Goal: Task Accomplishment & Management: Complete application form

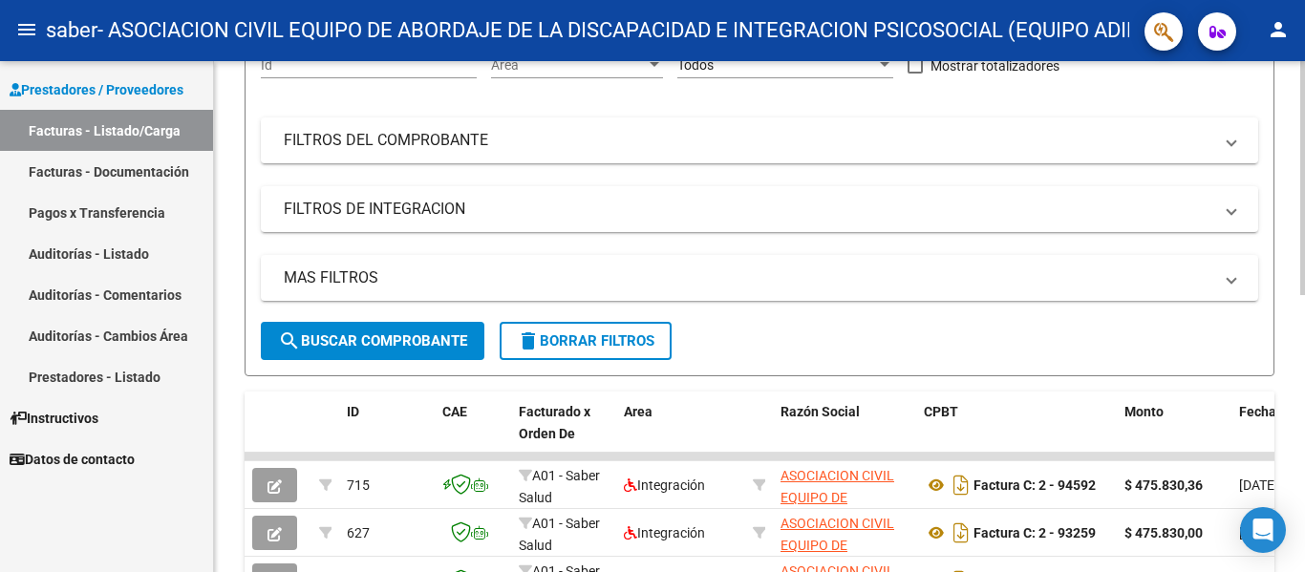
scroll to position [32, 0]
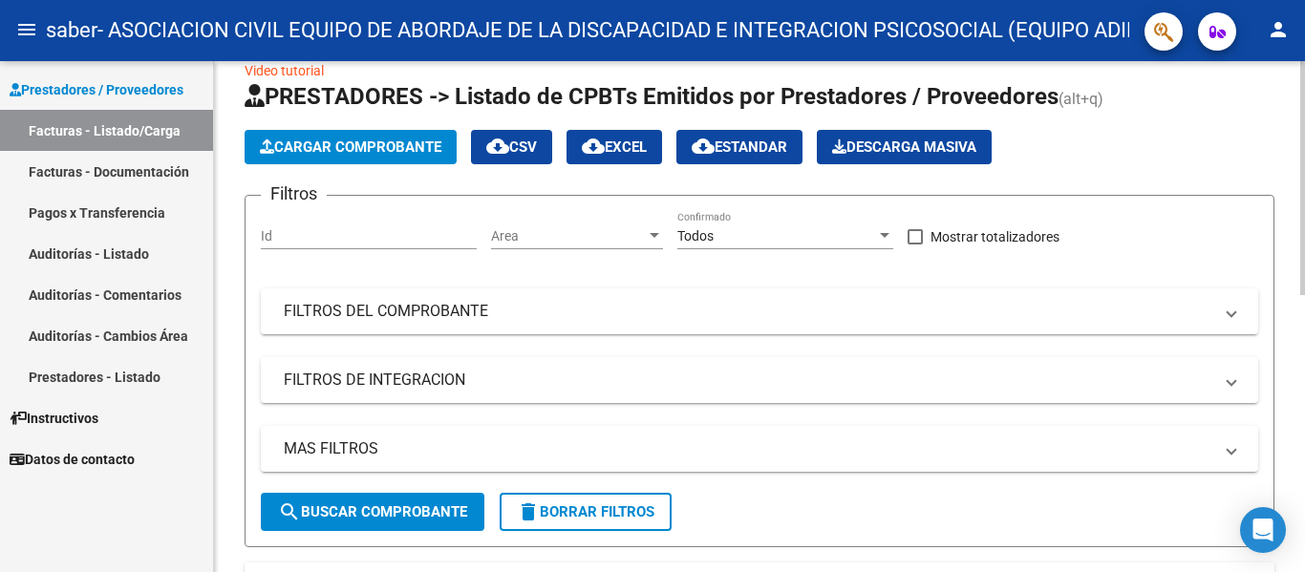
click at [357, 147] on span "Cargar Comprobante" at bounding box center [351, 147] width 182 height 17
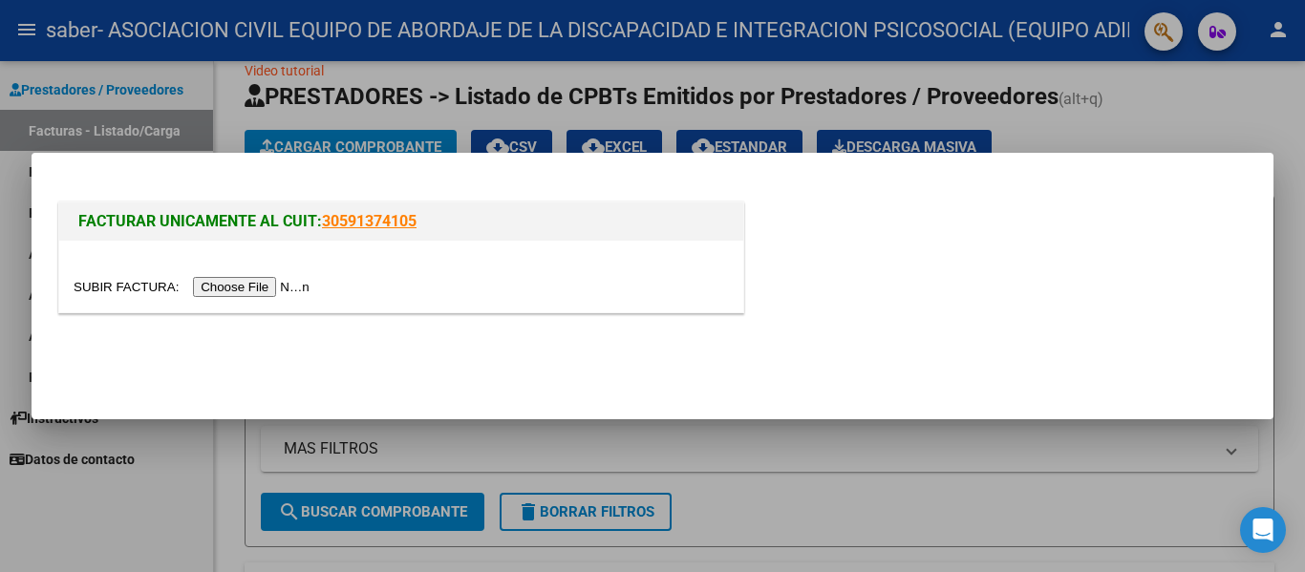
click at [286, 286] on input "file" at bounding box center [195, 287] width 242 height 20
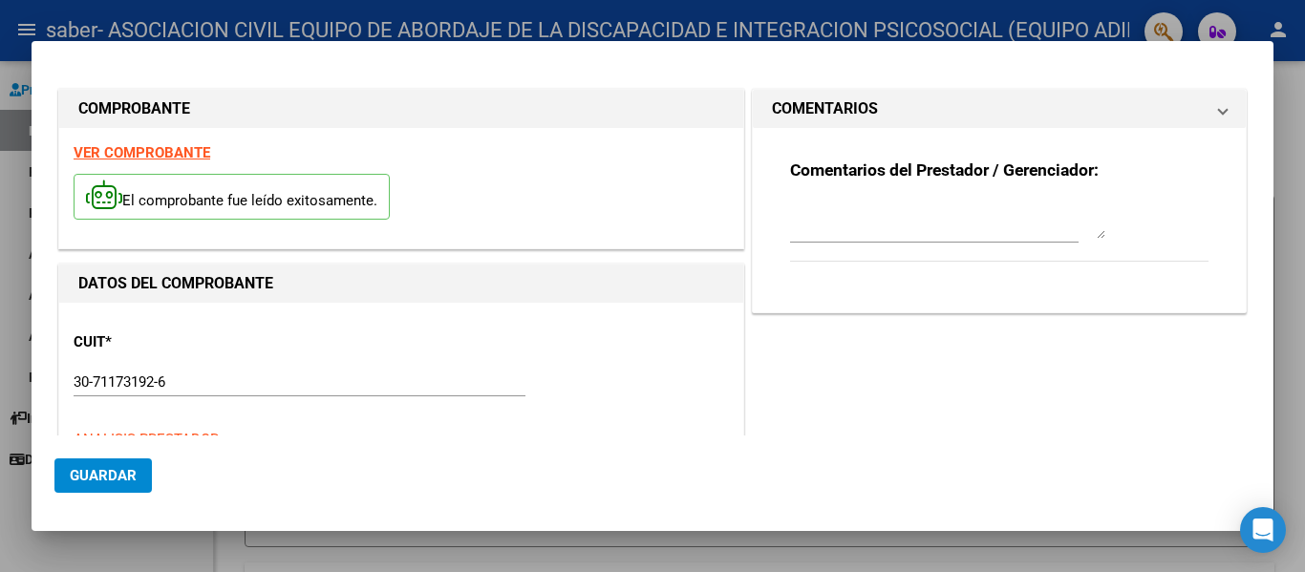
type input "$ 475.830,36"
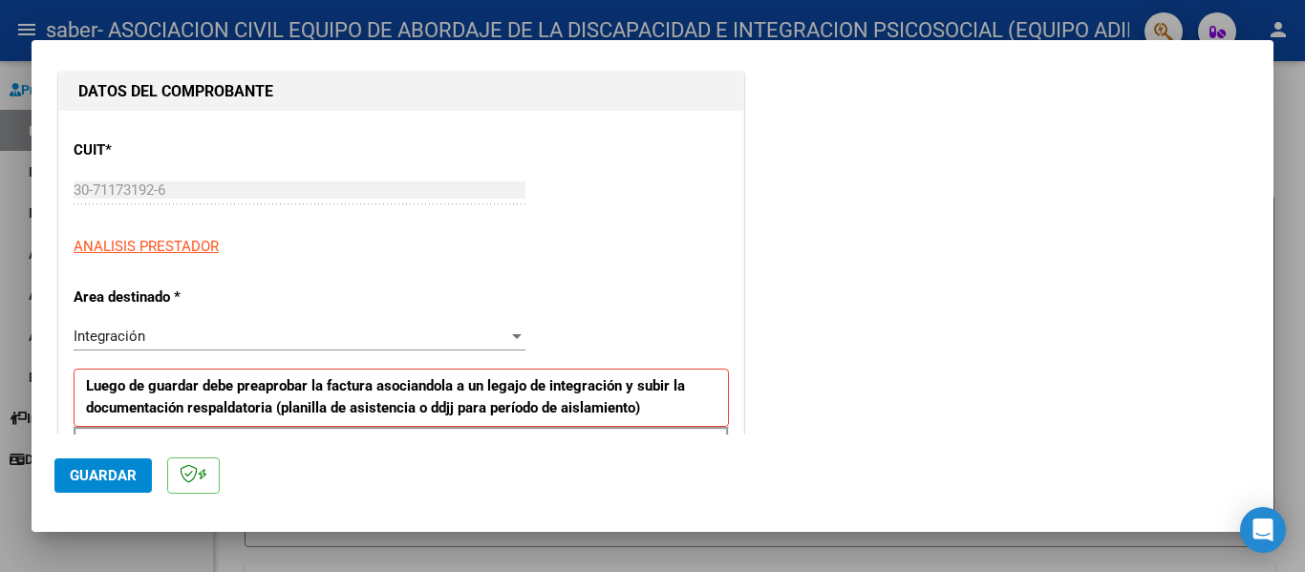
scroll to position [287, 0]
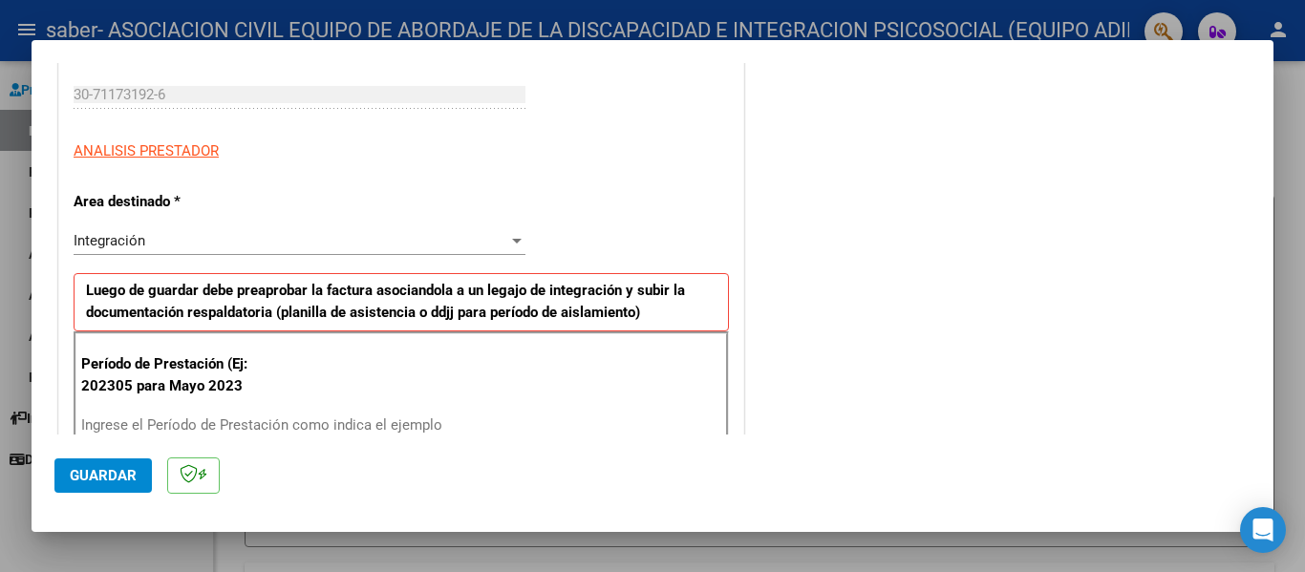
click at [198, 252] on div "Integración Seleccionar Area" at bounding box center [300, 240] width 452 height 29
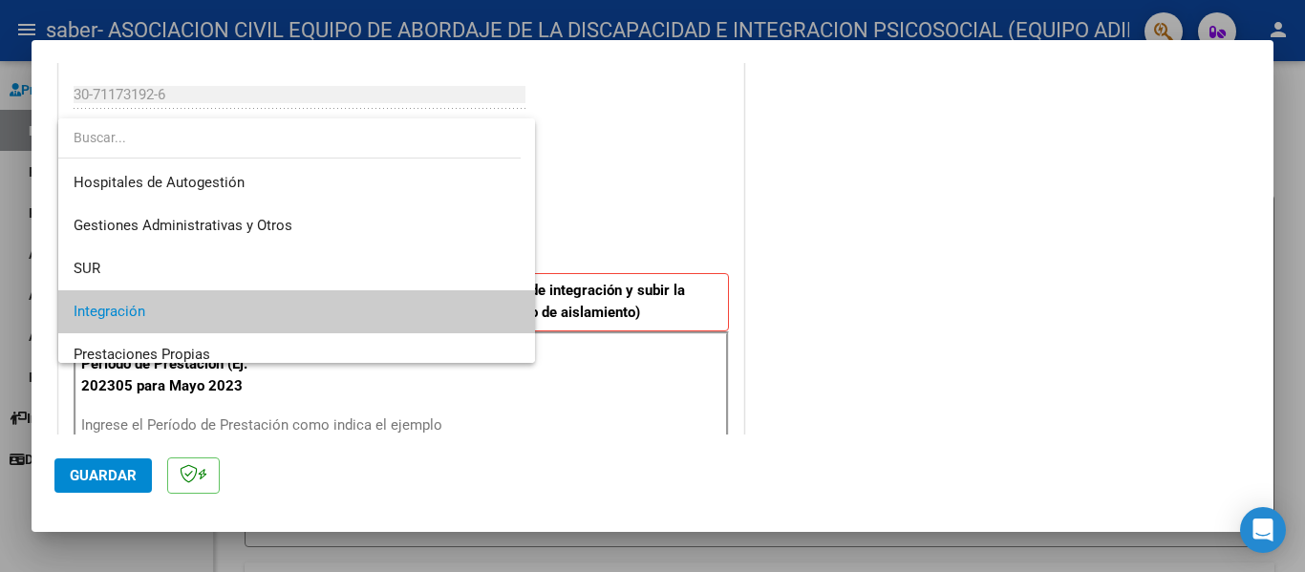
scroll to position [72, 0]
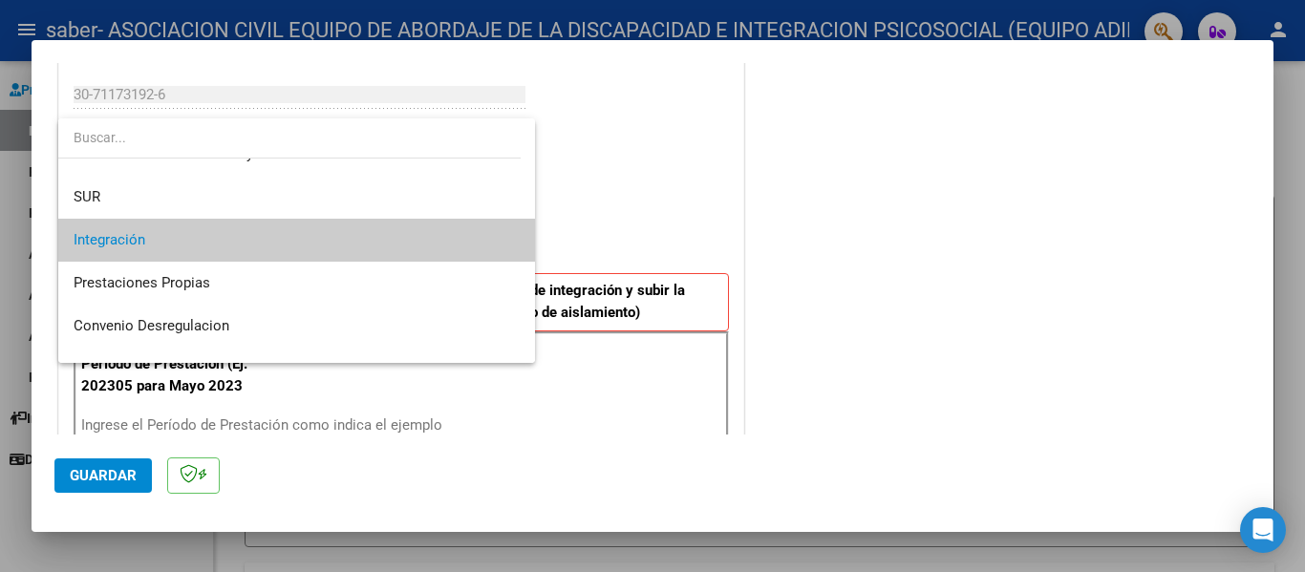
click at [191, 246] on span "Integración" at bounding box center [297, 240] width 446 height 43
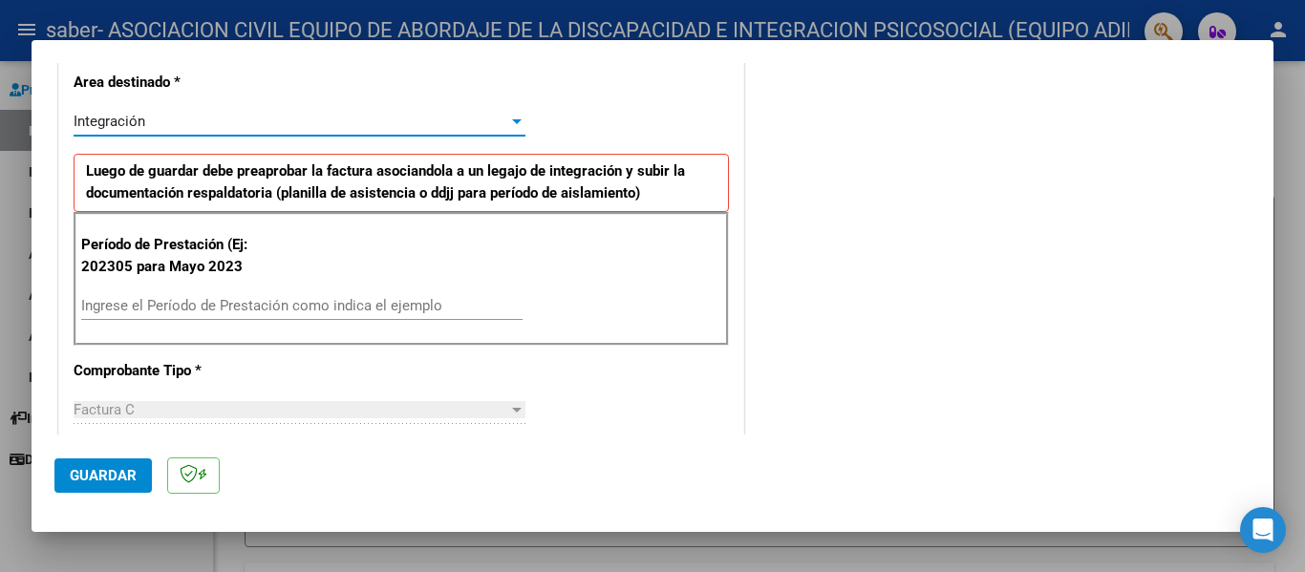
scroll to position [478, 0]
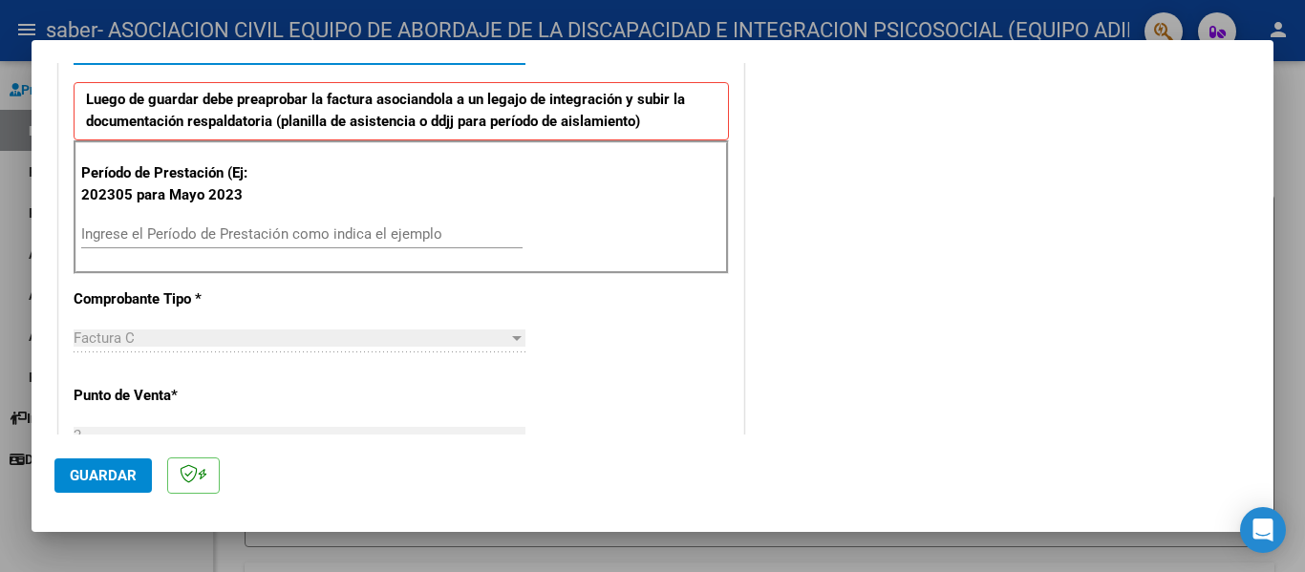
click at [222, 222] on div "Ingrese el Período de Prestación como indica el ejemplo" at bounding box center [301, 234] width 441 height 29
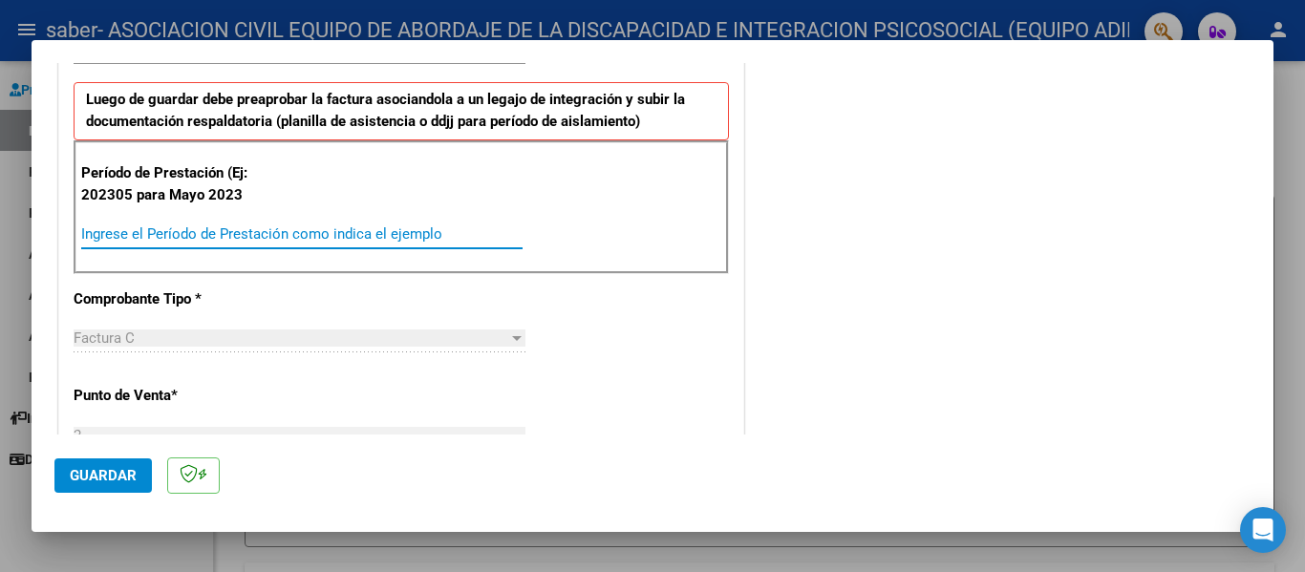
click at [235, 236] on input "Ingrese el Período de Prestación como indica el ejemplo" at bounding box center [301, 233] width 441 height 17
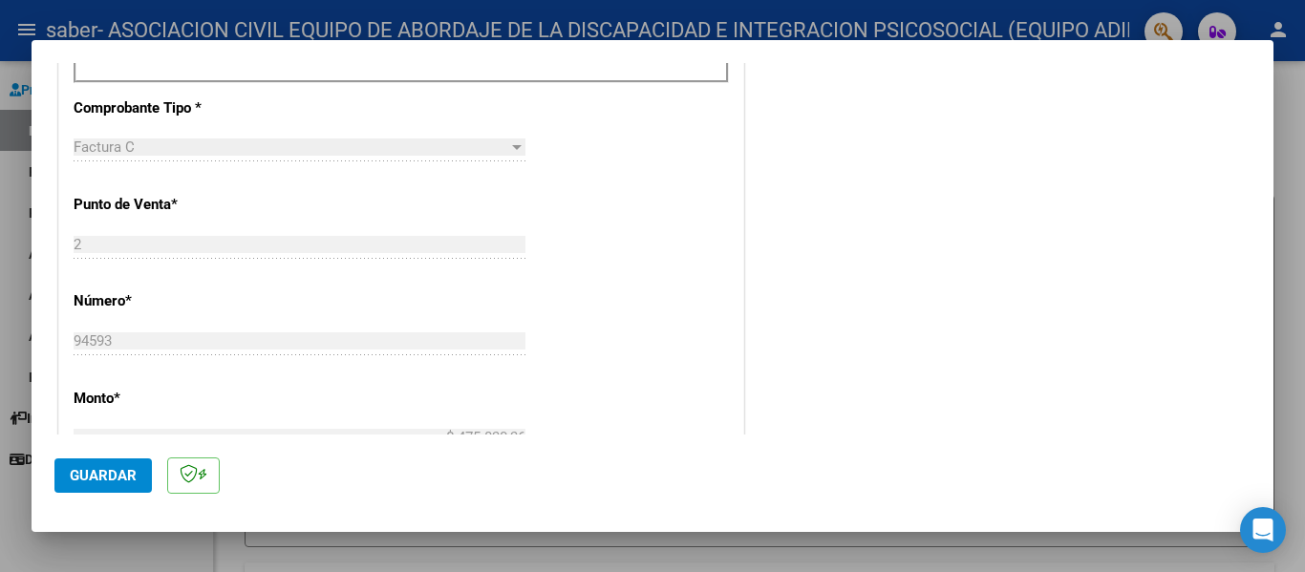
scroll to position [764, 0]
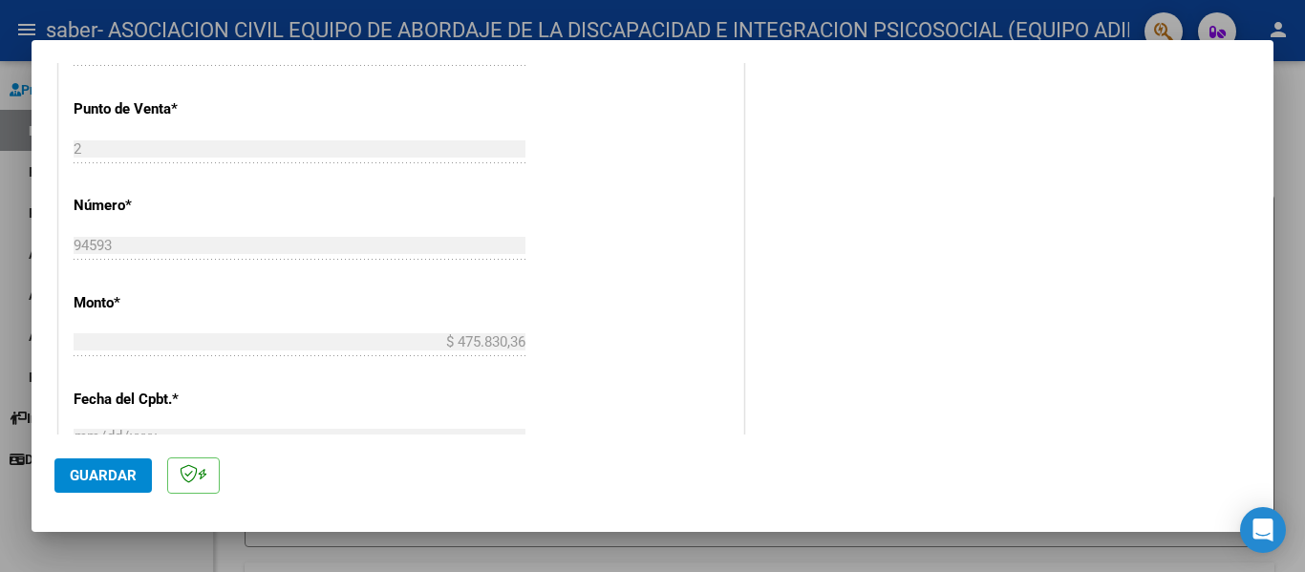
type input "202507"
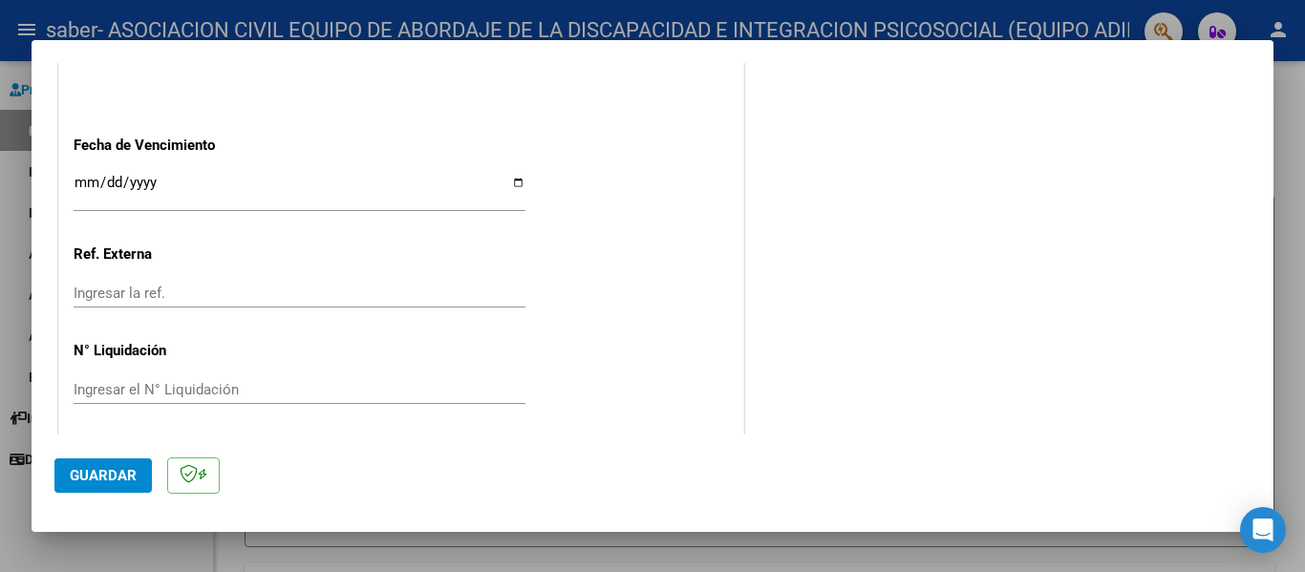
scroll to position [1274, 0]
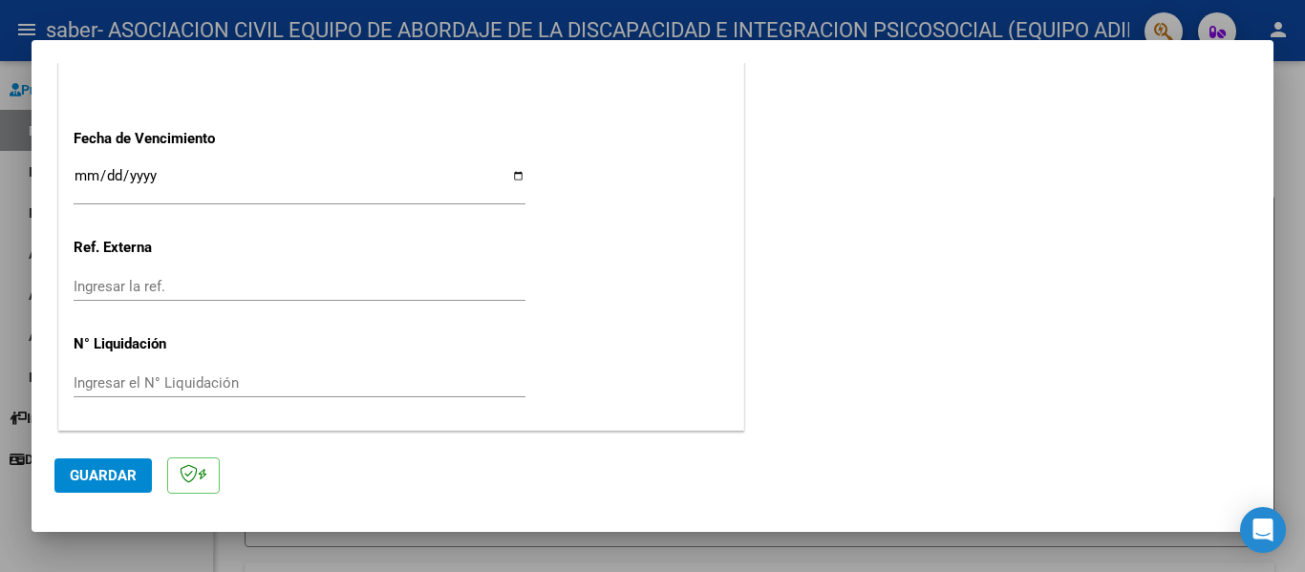
click at [510, 179] on input "Ingresar la fecha" at bounding box center [300, 183] width 452 height 31
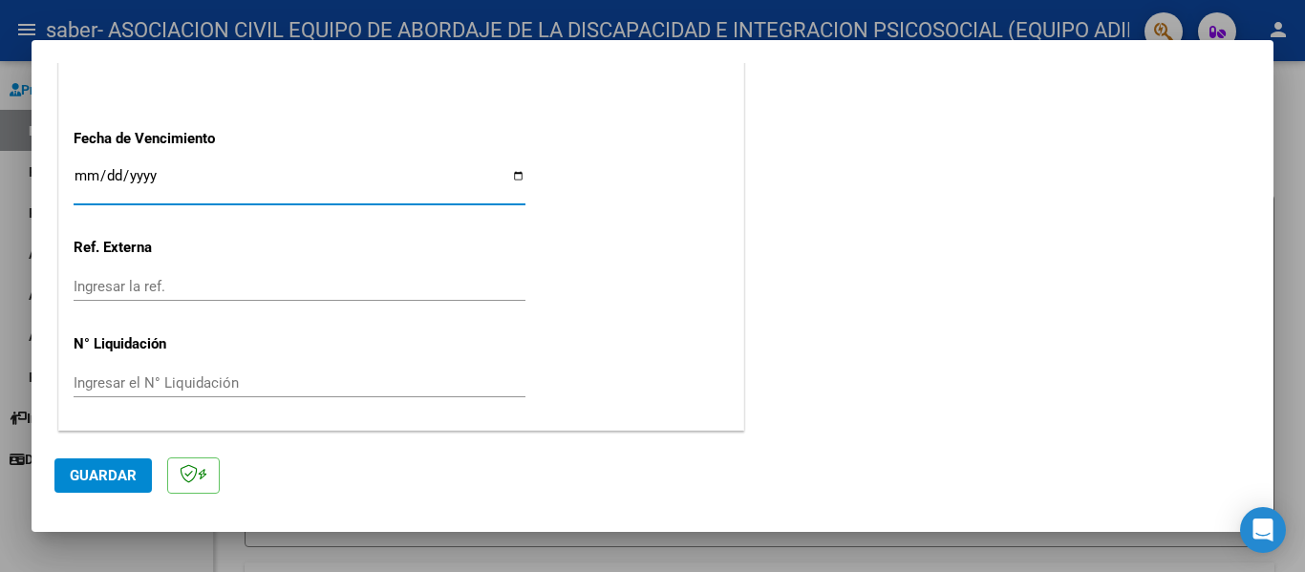
type input "[DATE]"
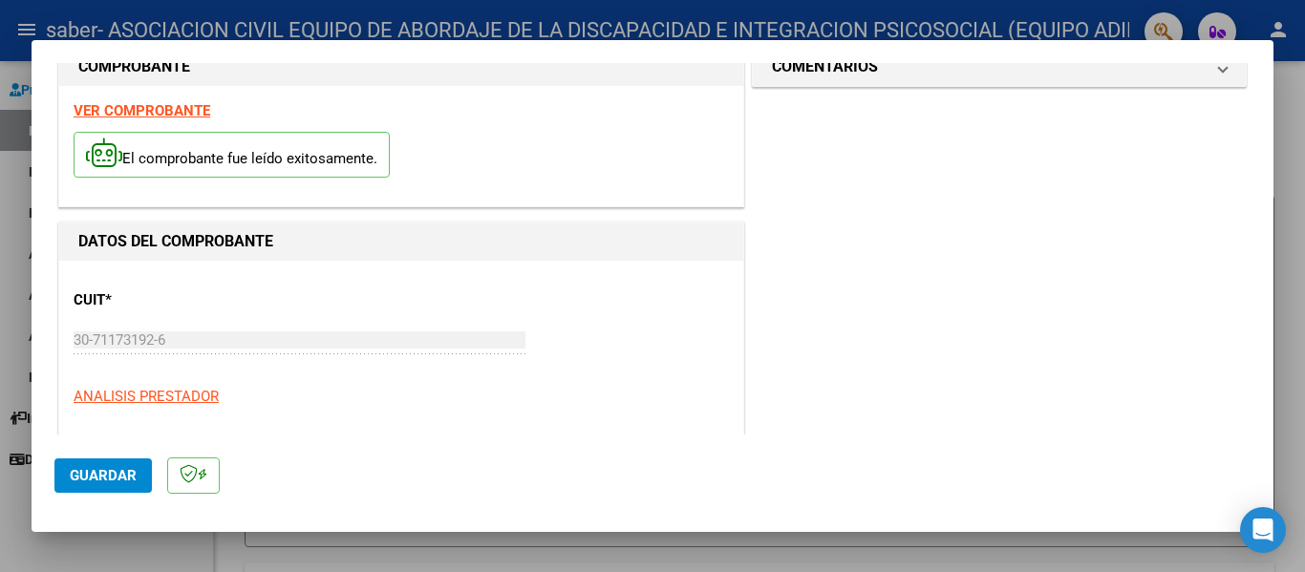
scroll to position [0, 0]
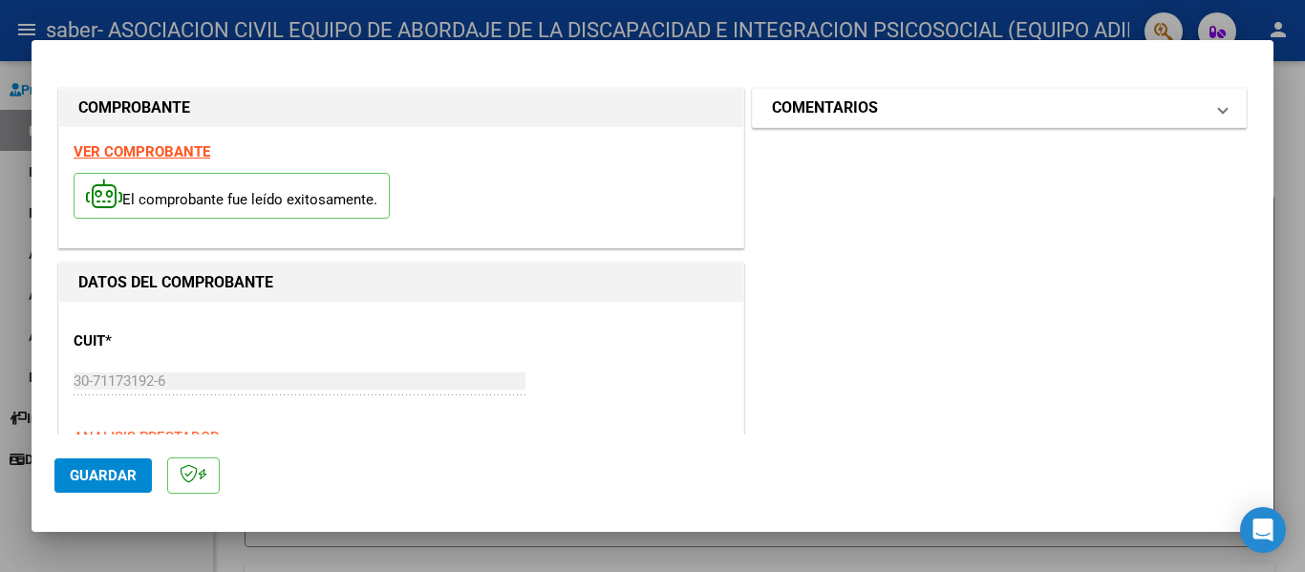
click at [1066, 105] on mat-panel-title "COMENTARIOS" at bounding box center [988, 107] width 432 height 23
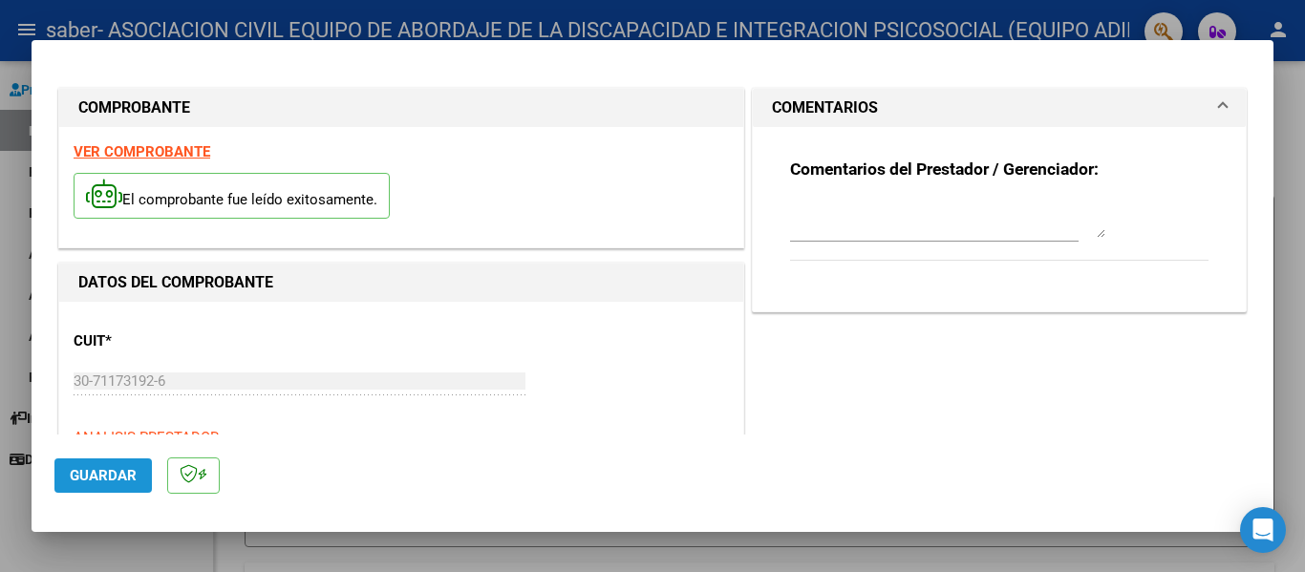
click at [126, 462] on button "Guardar" at bounding box center [102, 476] width 97 height 34
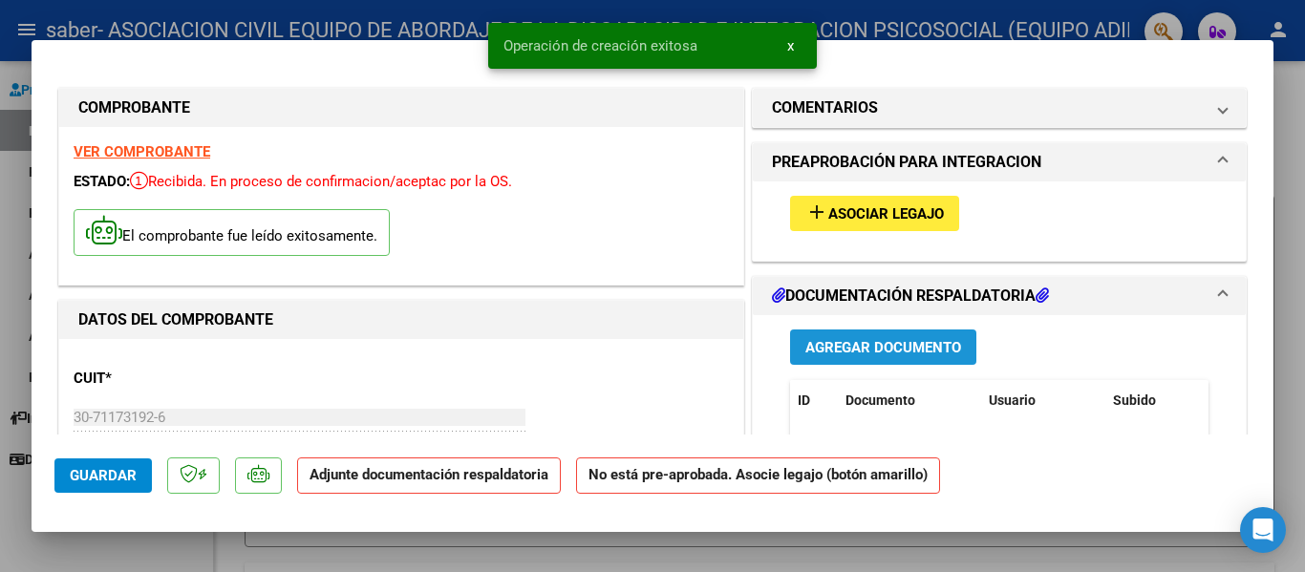
click at [890, 343] on span "Agregar Documento" at bounding box center [883, 347] width 156 height 17
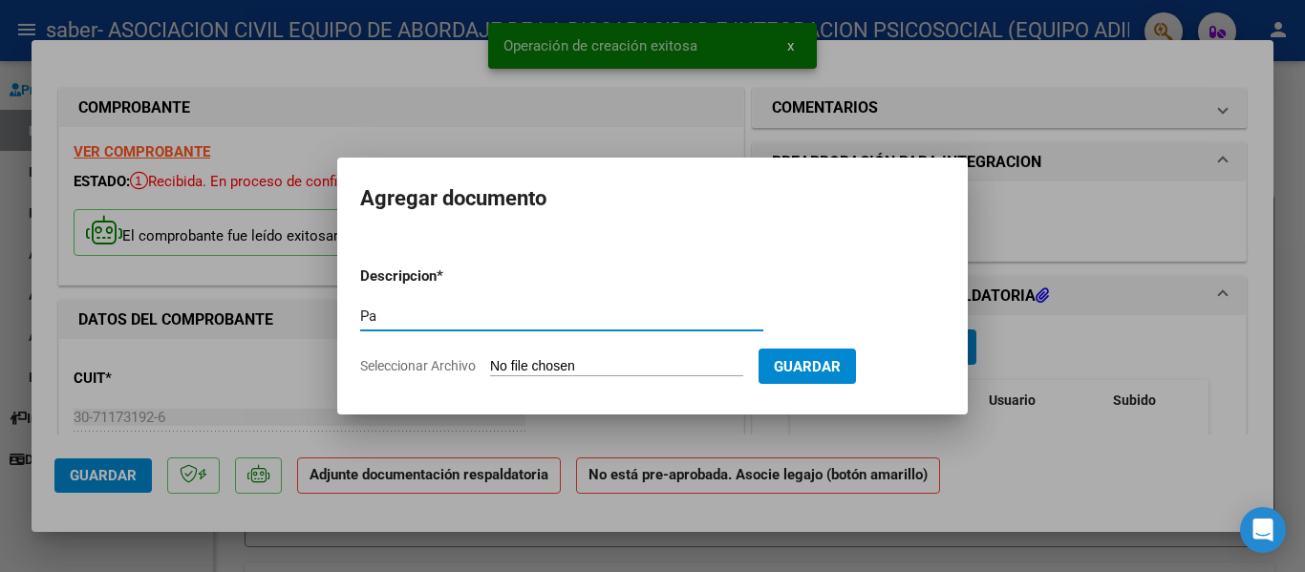
type input "P"
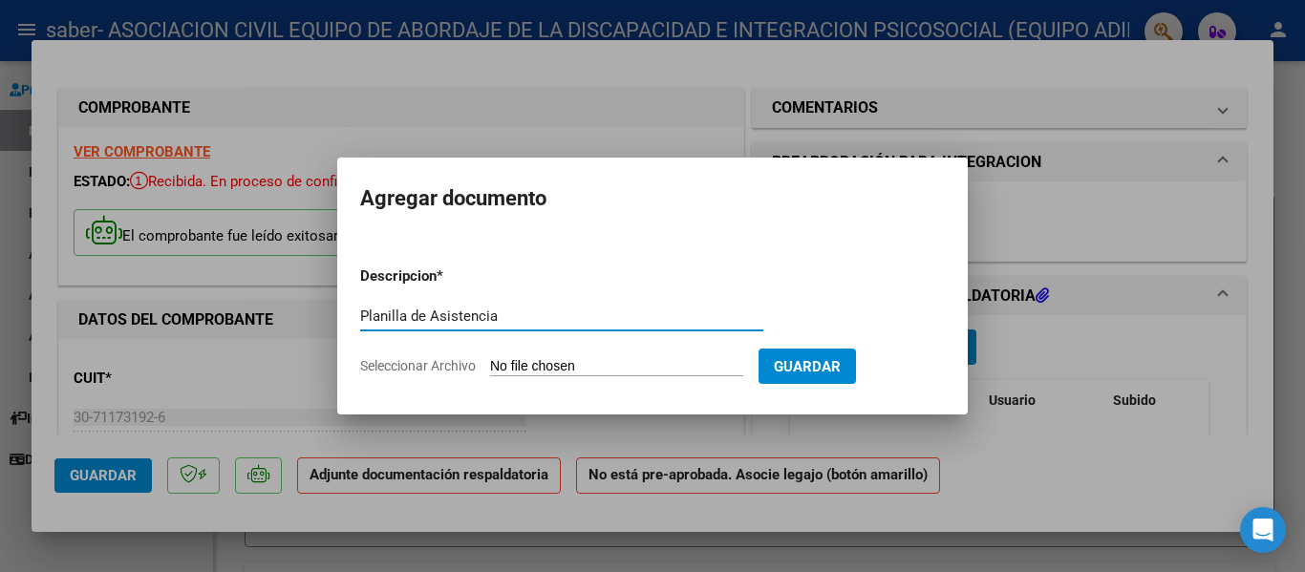
type input "Planilla de Asistencia"
click at [839, 359] on span "Guardar" at bounding box center [807, 366] width 67 height 17
click at [659, 364] on input "Seleccionar Archivo" at bounding box center [616, 367] width 253 height 18
type input "C:\fakepath\[PERSON_NAME][DATE].pdf"
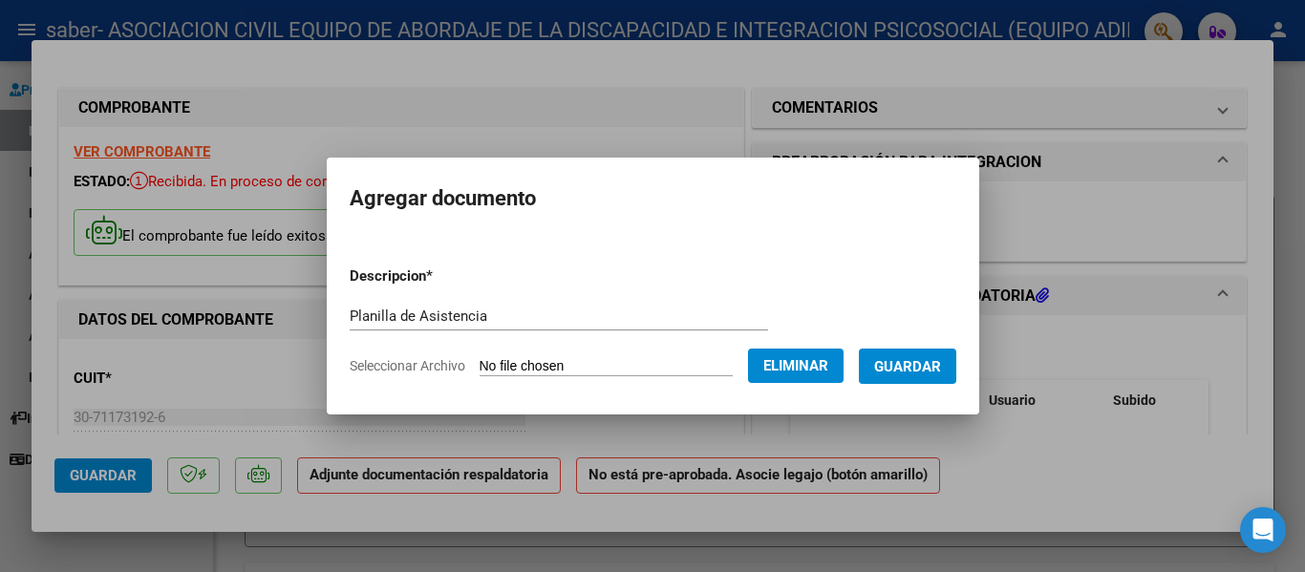
click at [931, 363] on span "Guardar" at bounding box center [907, 366] width 67 height 17
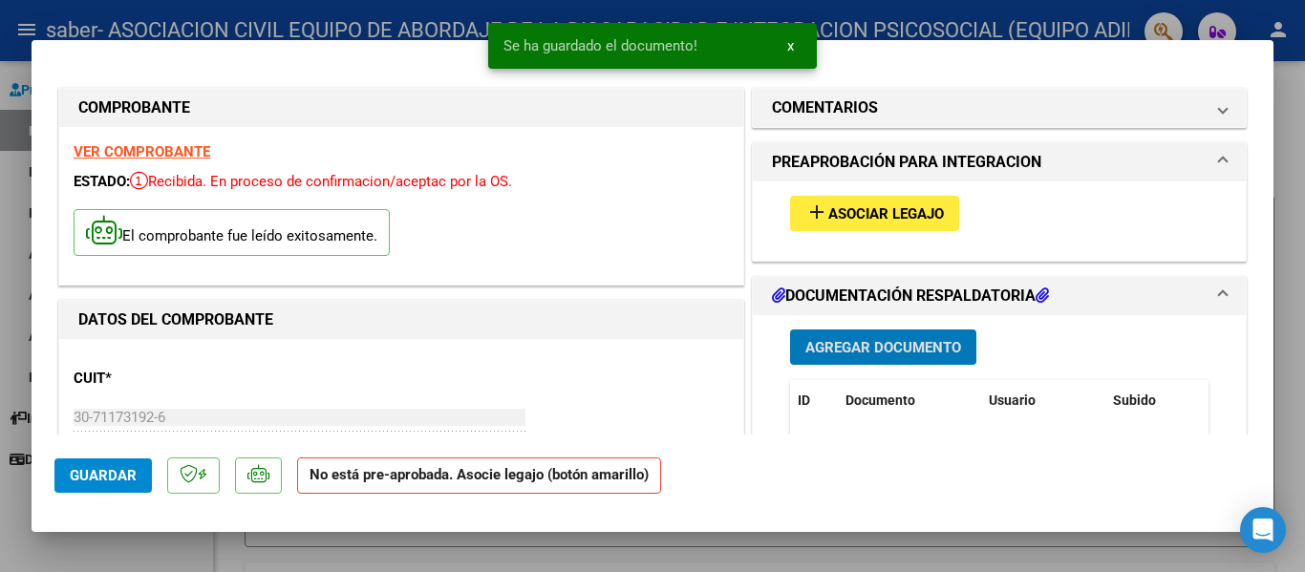
click at [881, 208] on span "Asociar Legajo" at bounding box center [886, 213] width 116 height 17
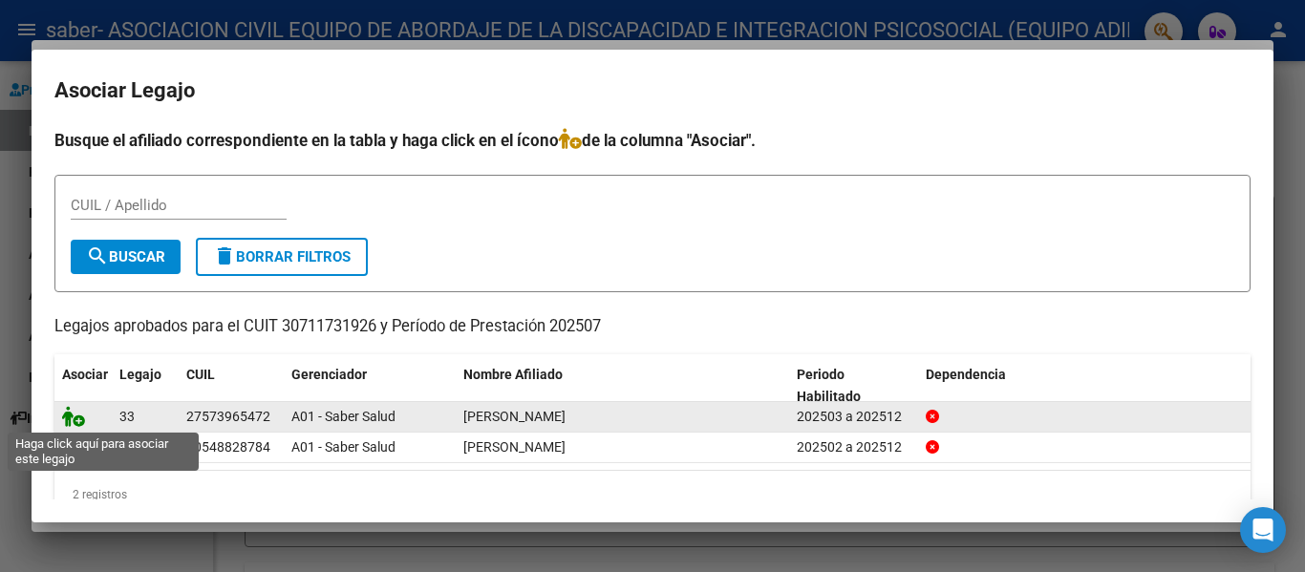
click at [77, 422] on icon at bounding box center [73, 416] width 23 height 21
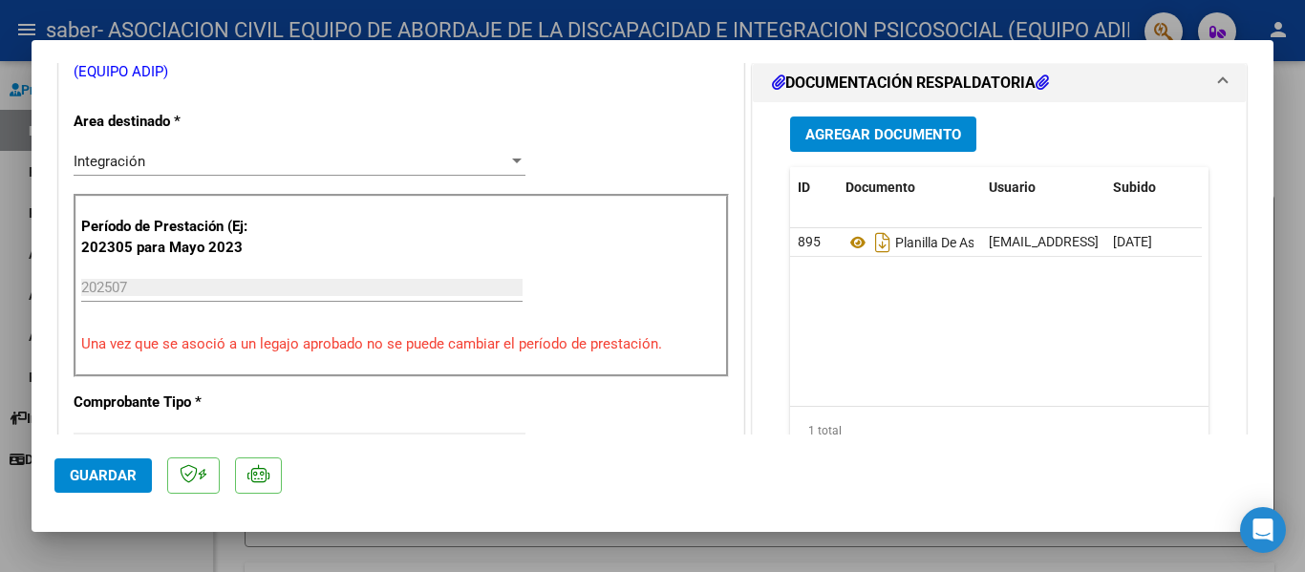
scroll to position [478, 0]
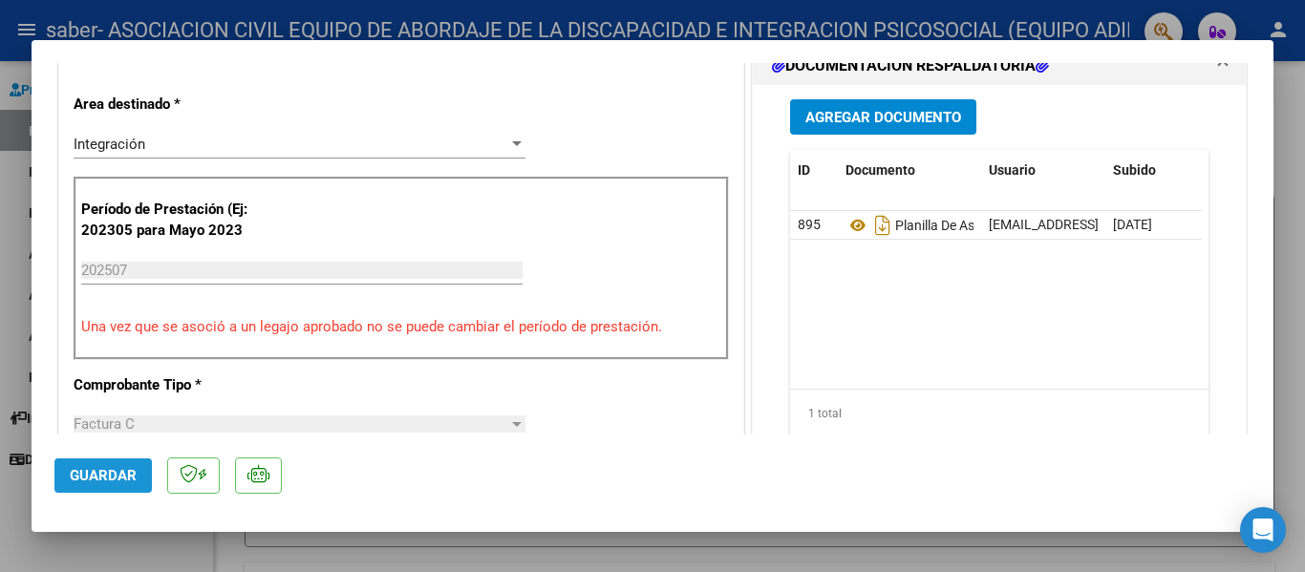
click at [108, 473] on span "Guardar" at bounding box center [103, 475] width 67 height 17
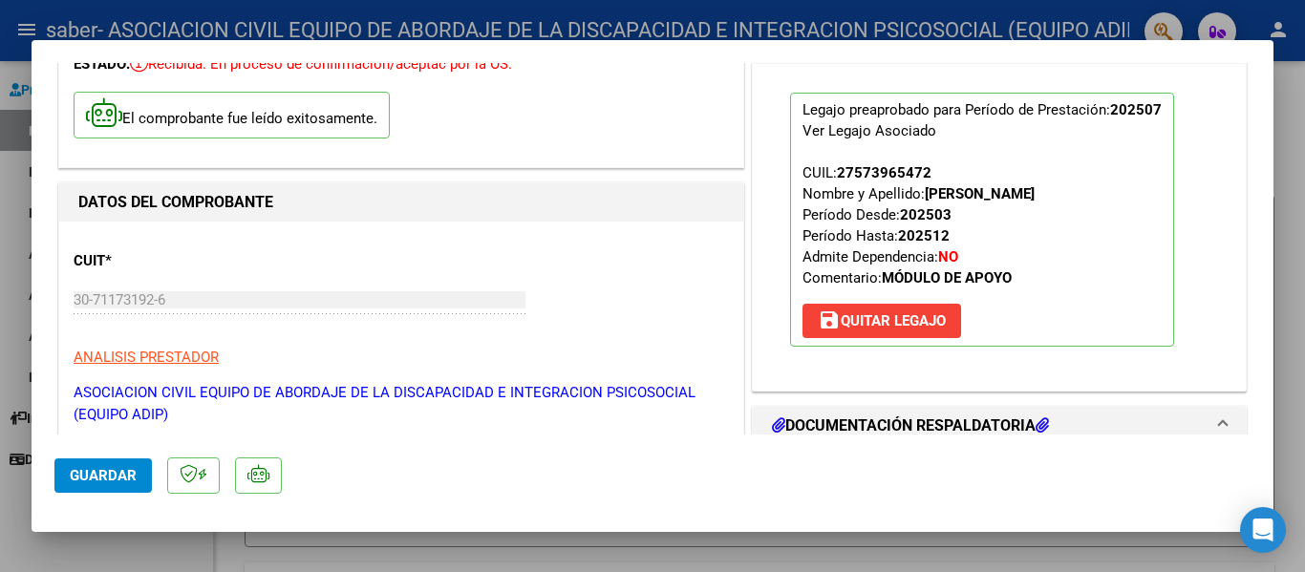
scroll to position [0, 0]
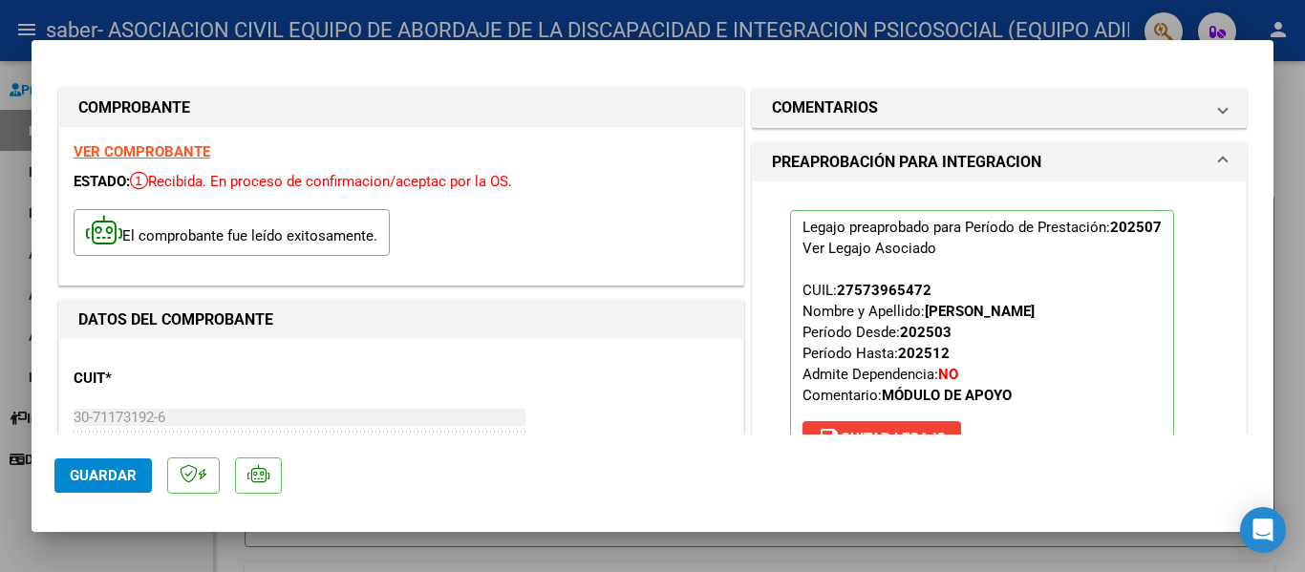
click at [711, 11] on div at bounding box center [652, 286] width 1305 height 572
type input "$ 0,00"
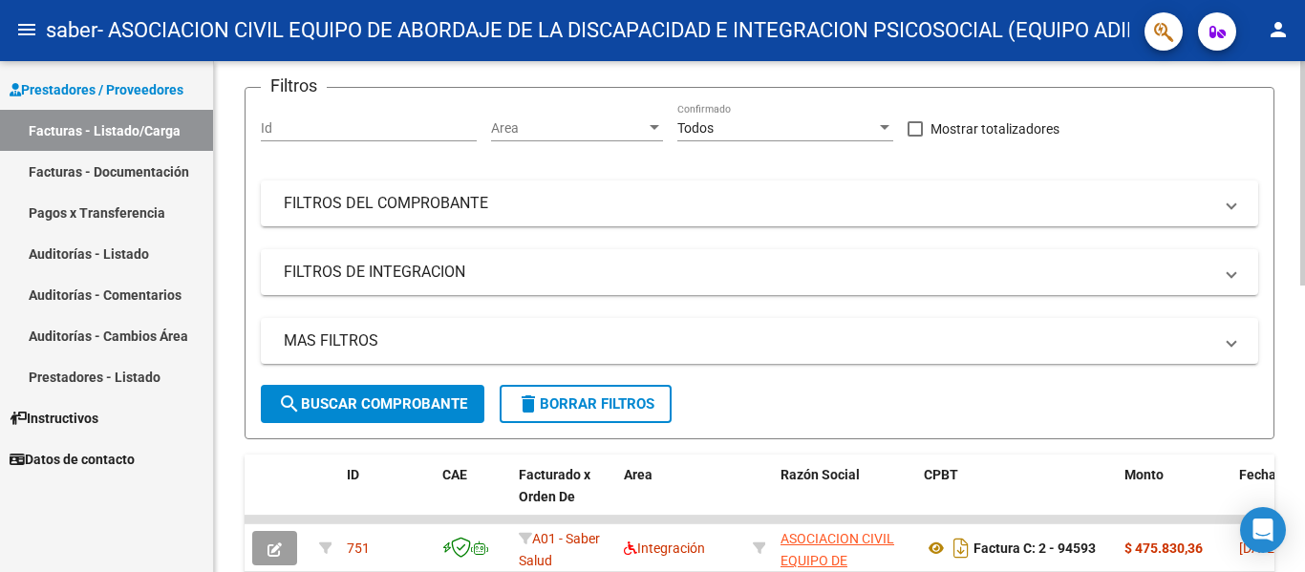
scroll to position [509, 0]
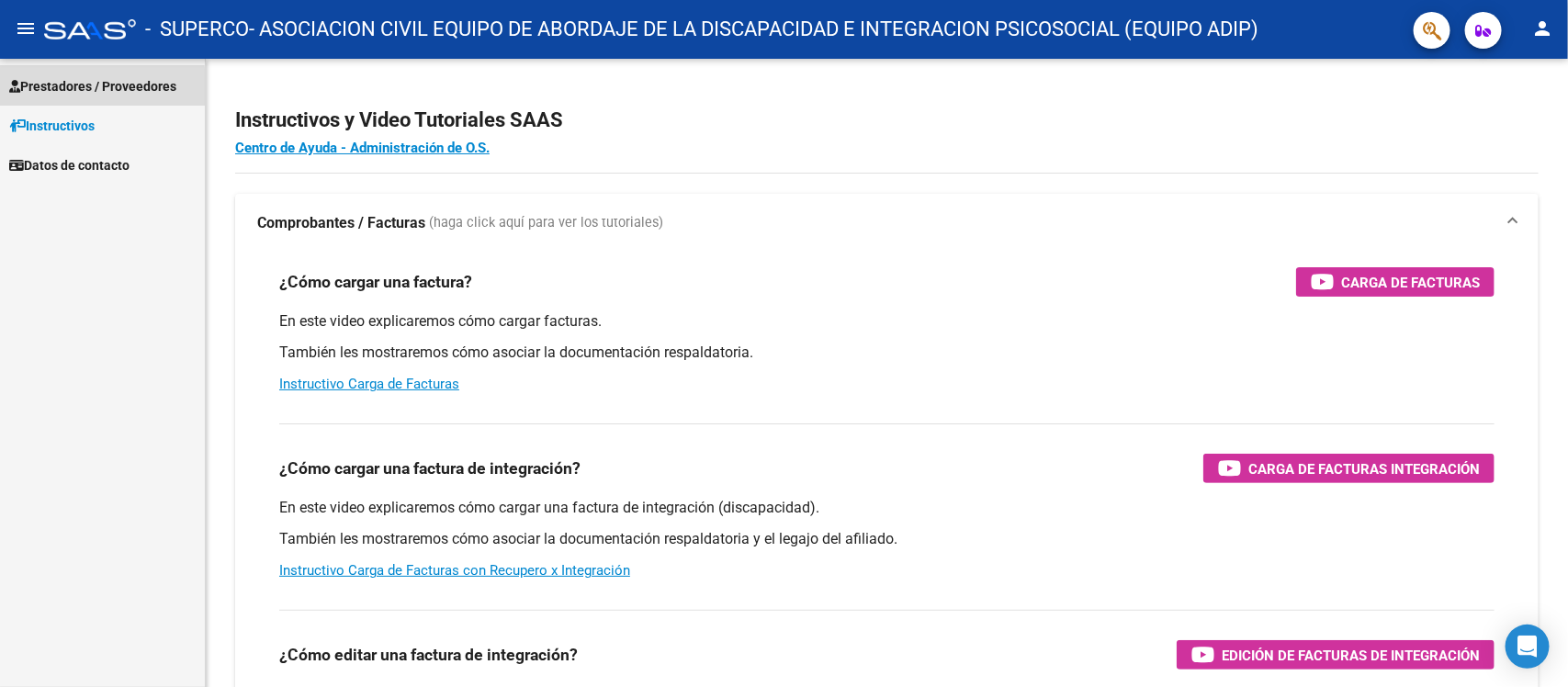
click at [96, 87] on span "Prestadores / Proveedores" at bounding box center [93, 86] width 167 height 20
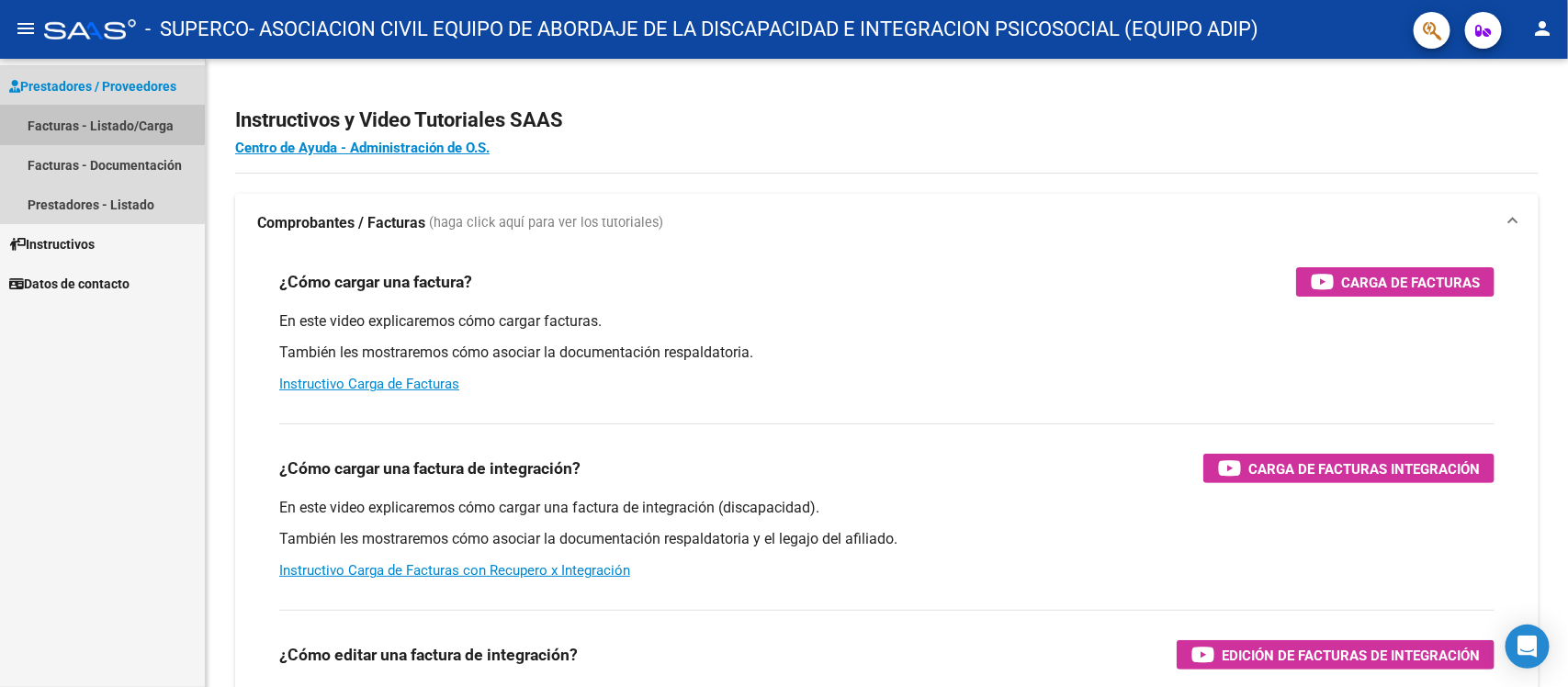
click at [102, 122] on link "Facturas - Listado/Carga" at bounding box center [102, 125] width 205 height 39
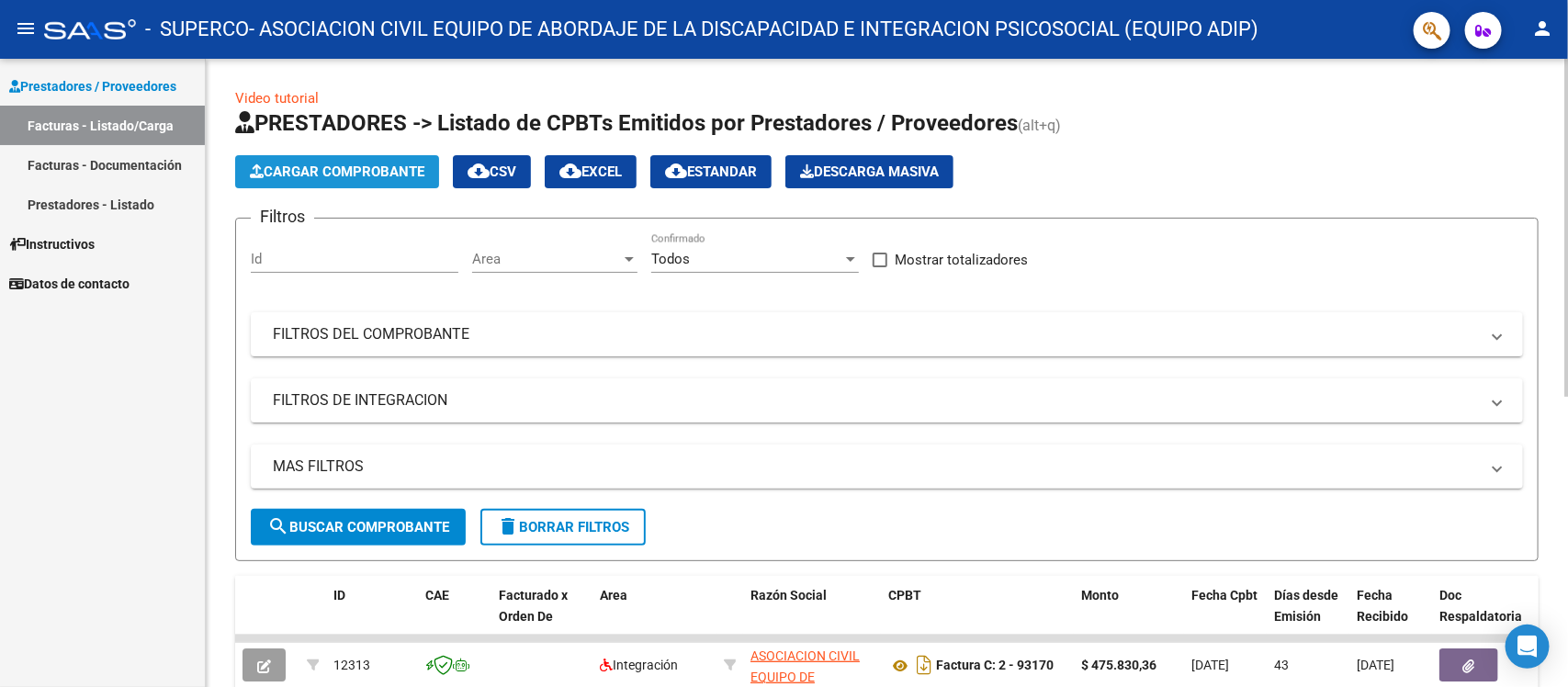
click at [363, 177] on span "Cargar Comprobante" at bounding box center [337, 171] width 175 height 16
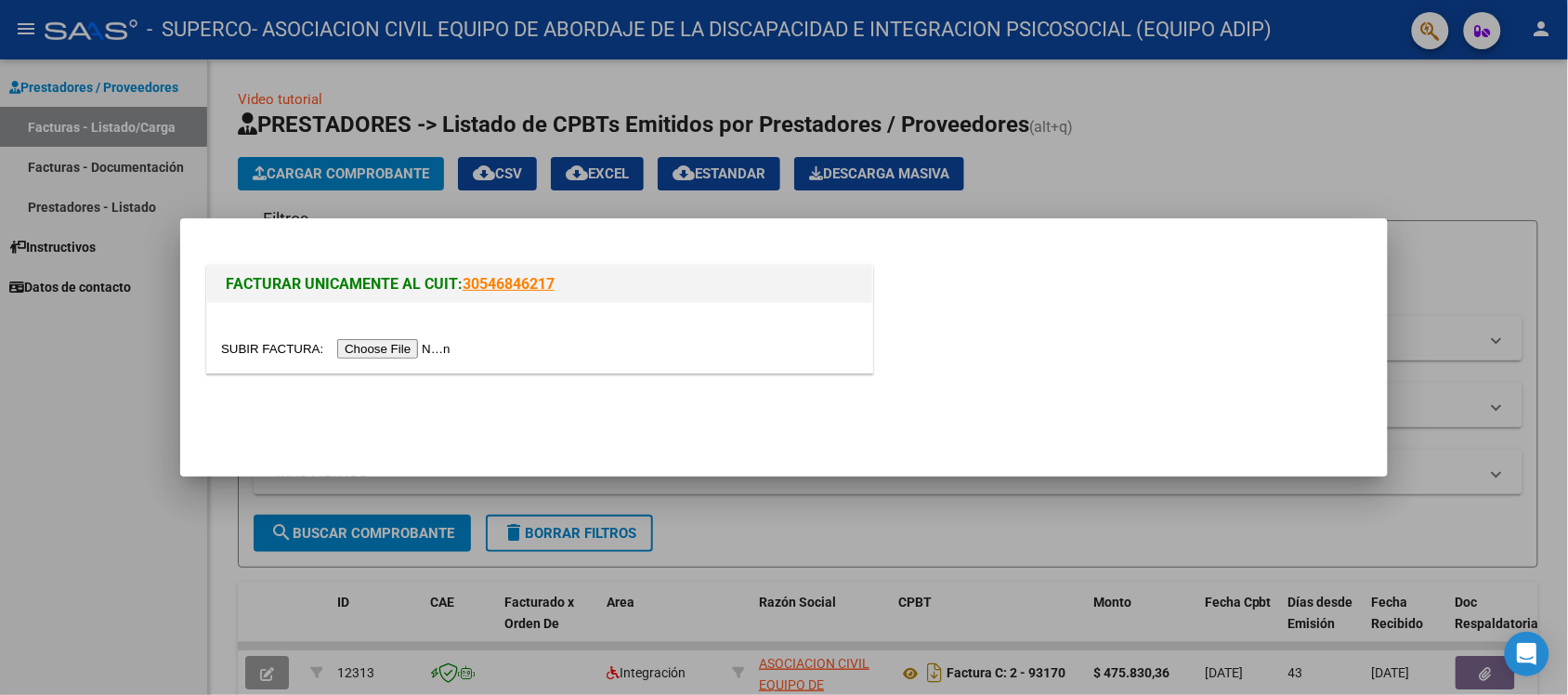
click at [433, 346] on input "file" at bounding box center [338, 349] width 235 height 19
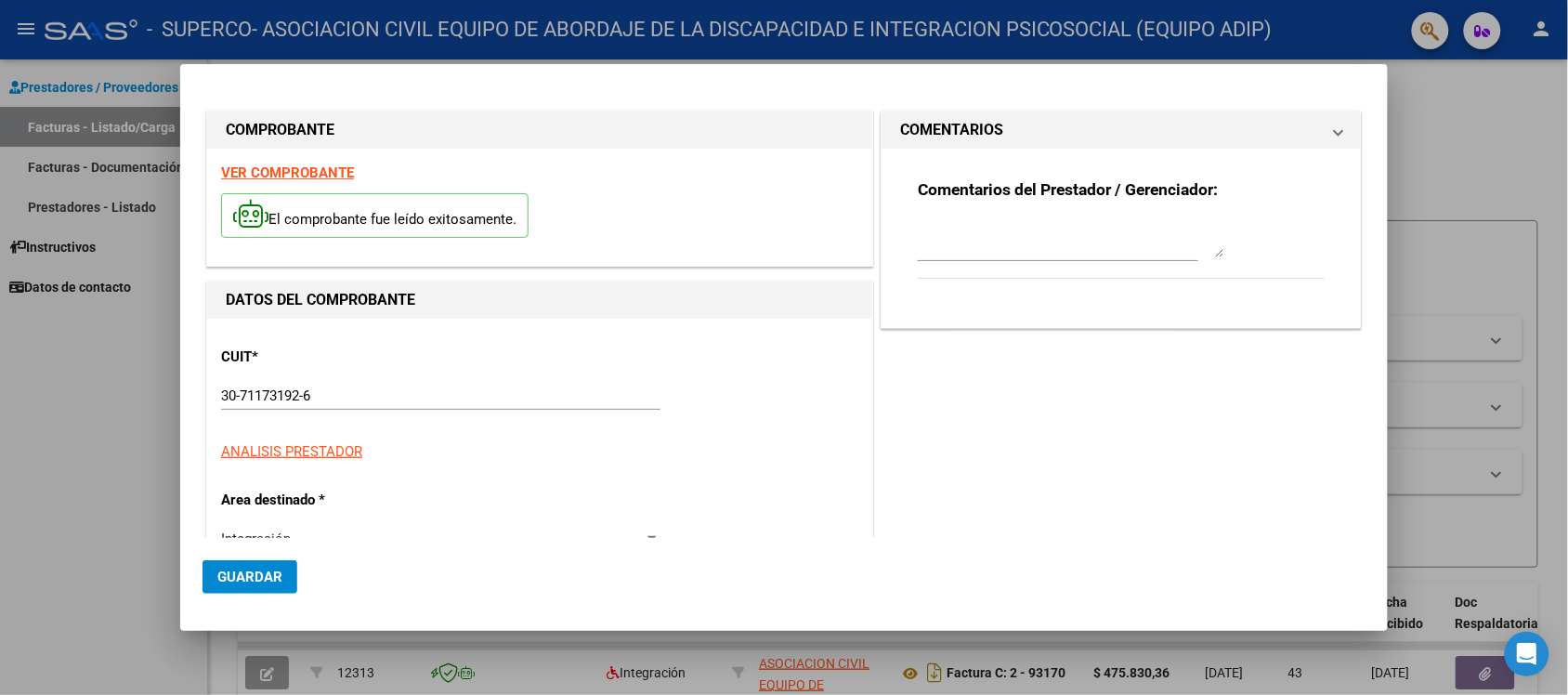
type input "$ 475.830,36"
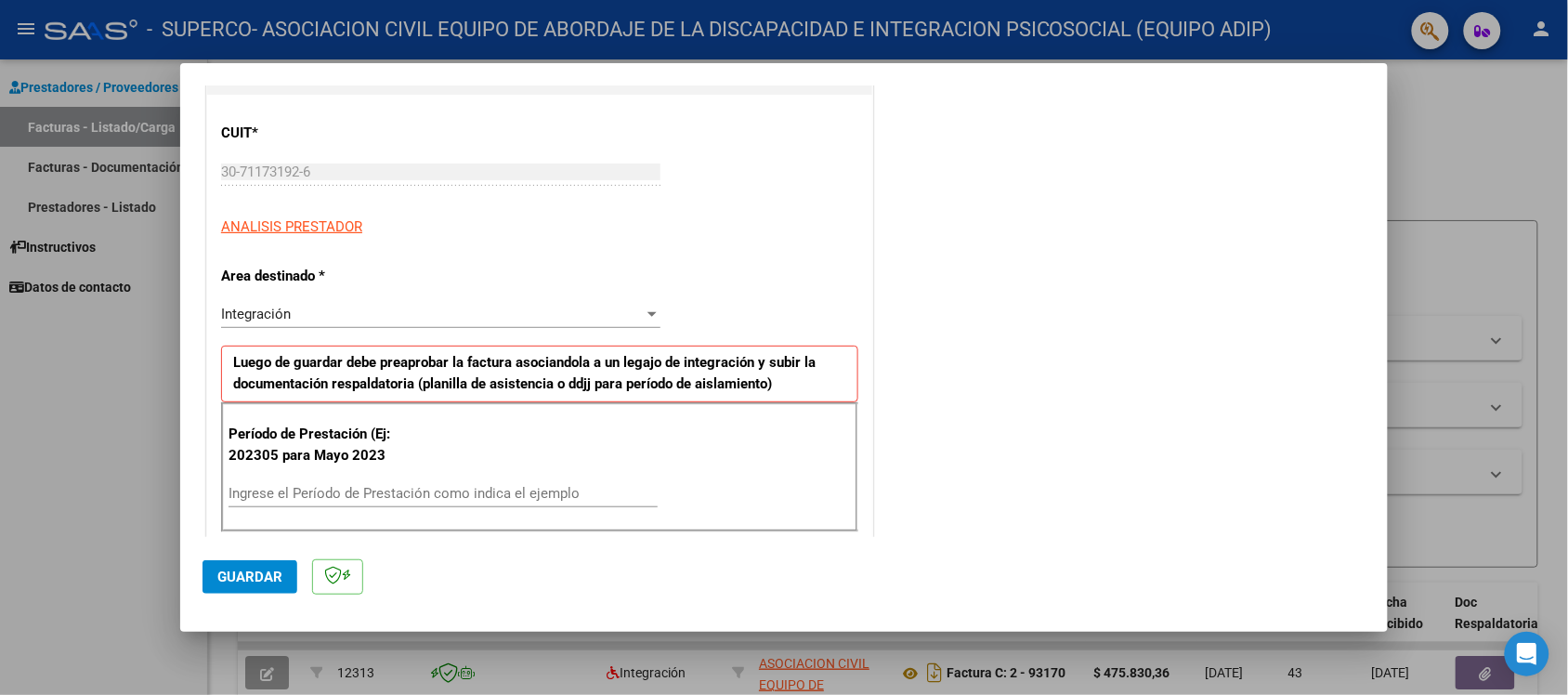
scroll to position [232, 0]
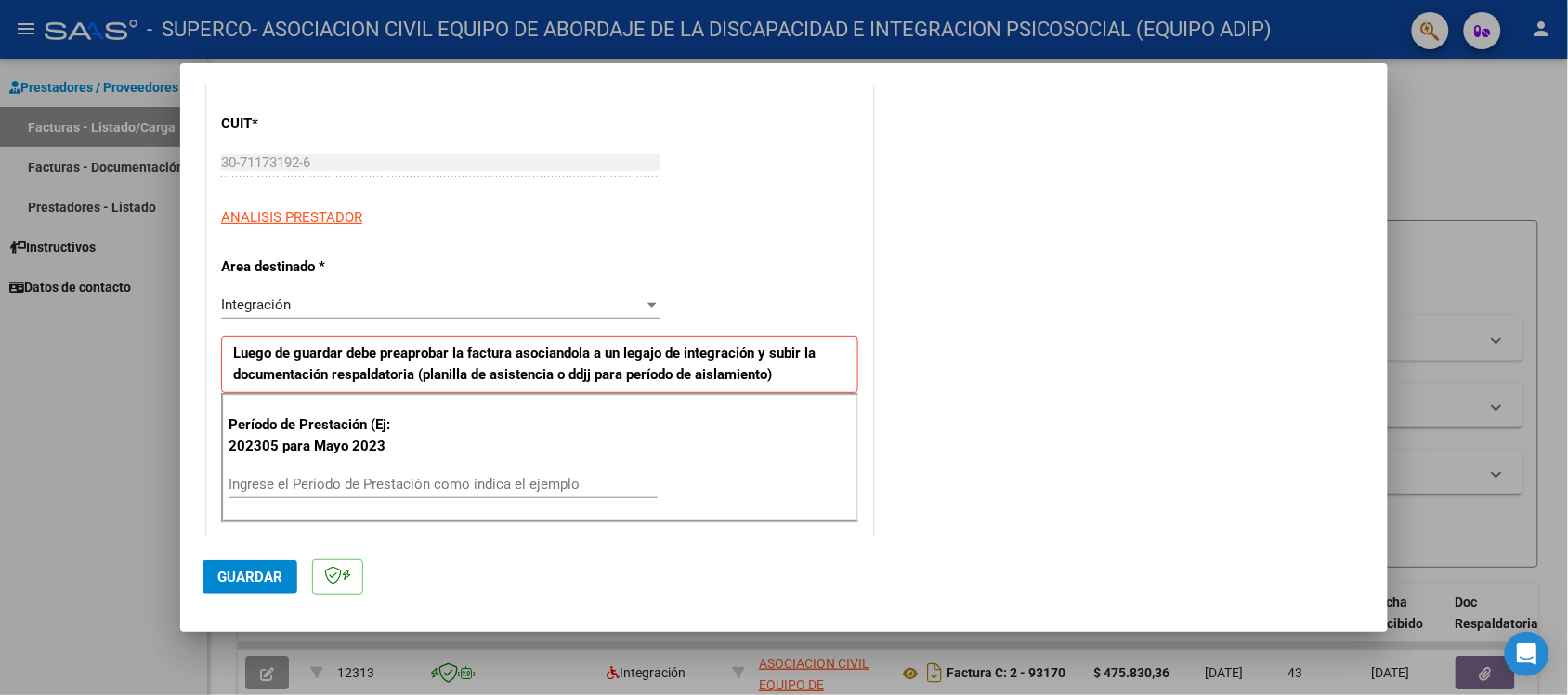
click at [307, 308] on div "Integración" at bounding box center [432, 304] width 423 height 17
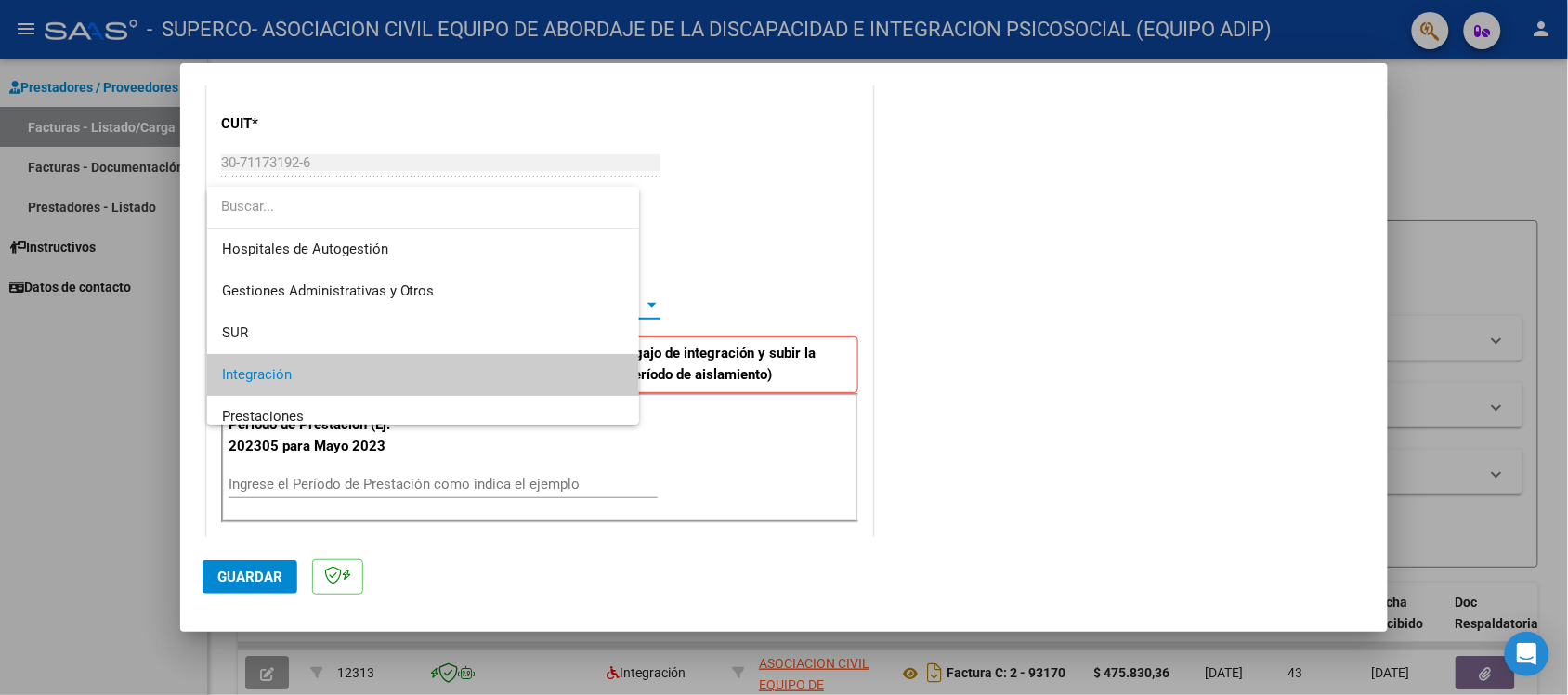
scroll to position [70, 0]
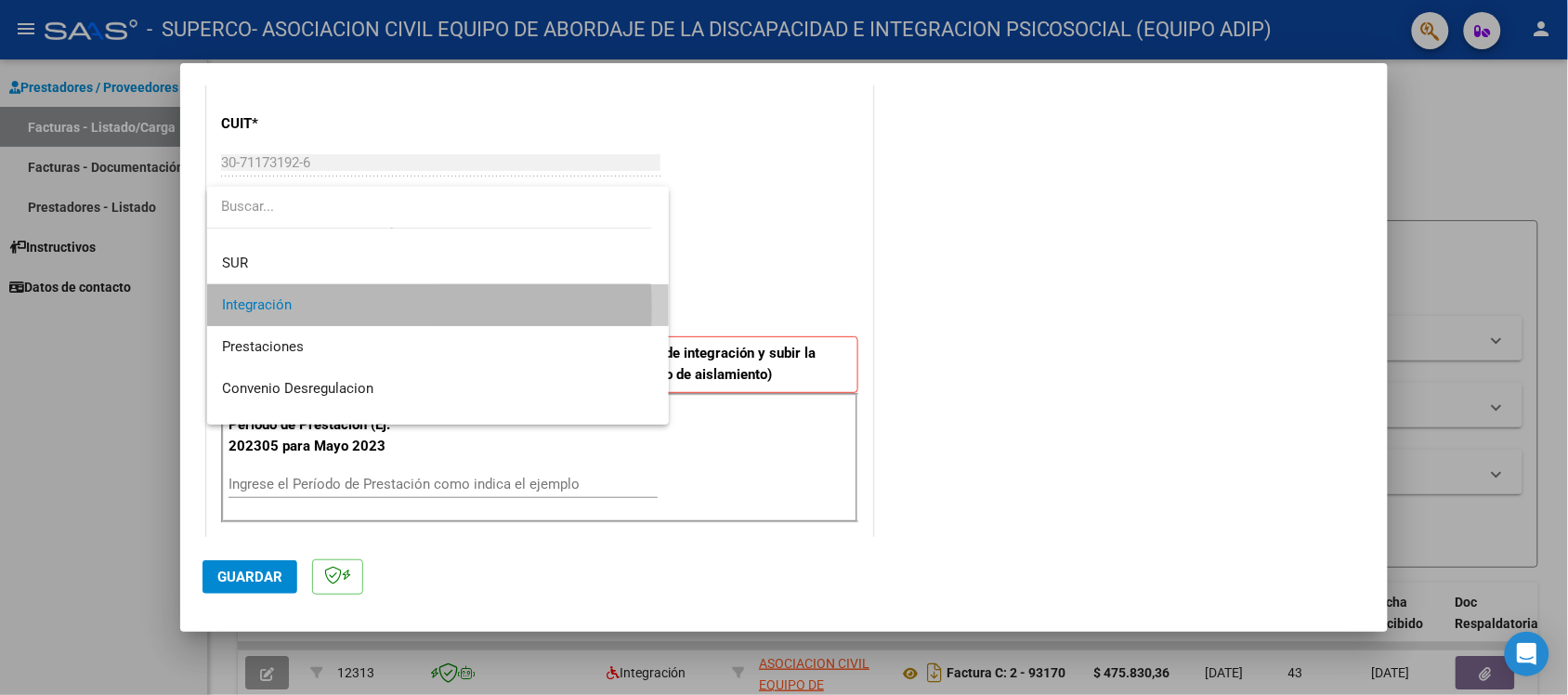
click at [307, 308] on span "Integración" at bounding box center [437, 304] width 433 height 42
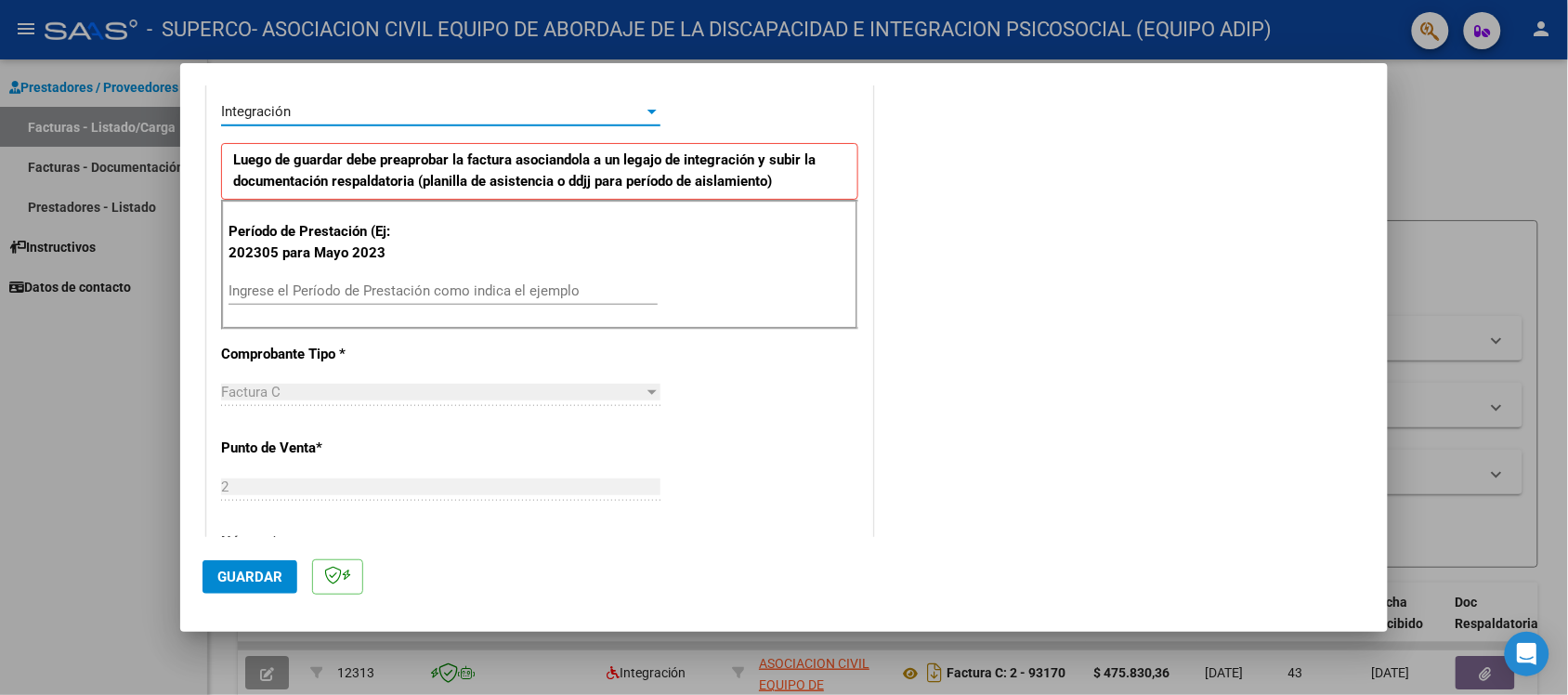
scroll to position [465, 0]
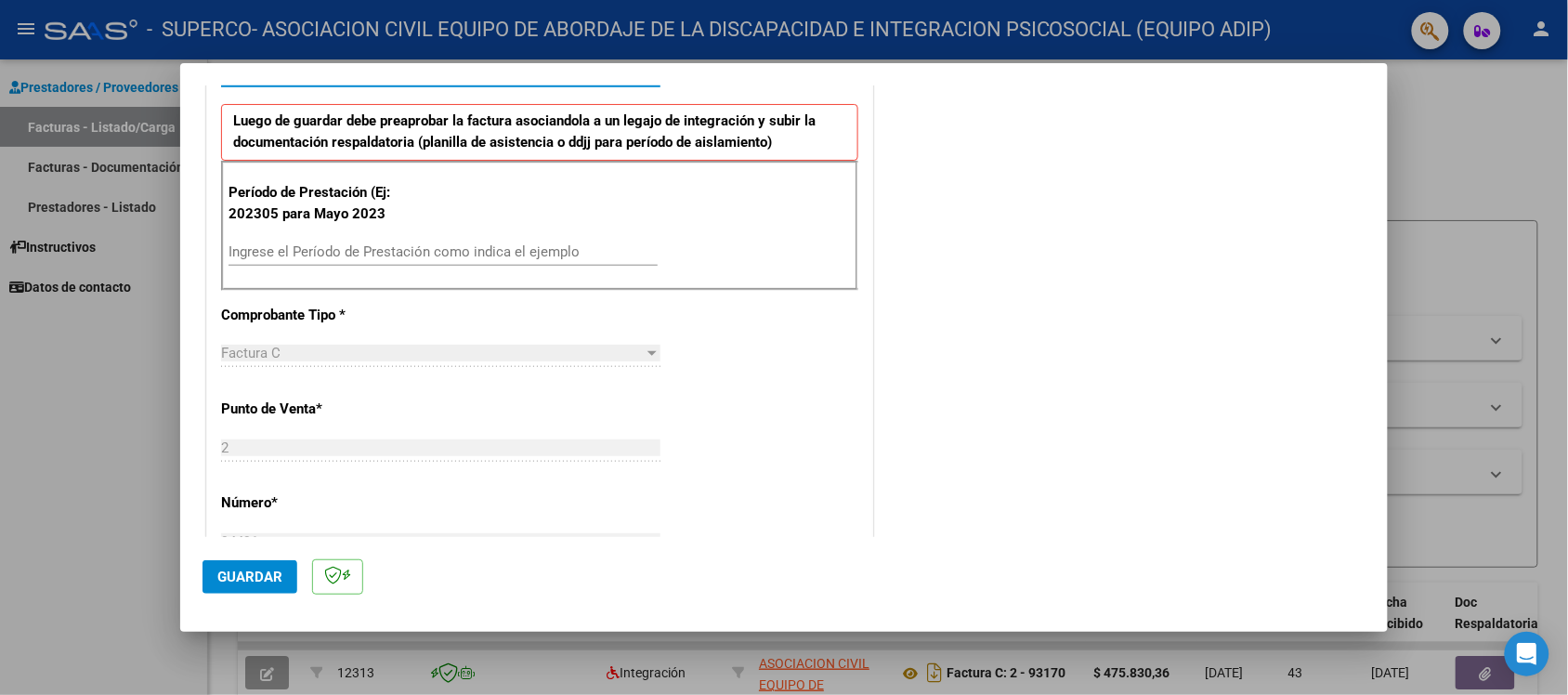
click at [307, 251] on input "Ingrese el Período de Prestación como indica el ejemplo" at bounding box center [442, 251] width 429 height 17
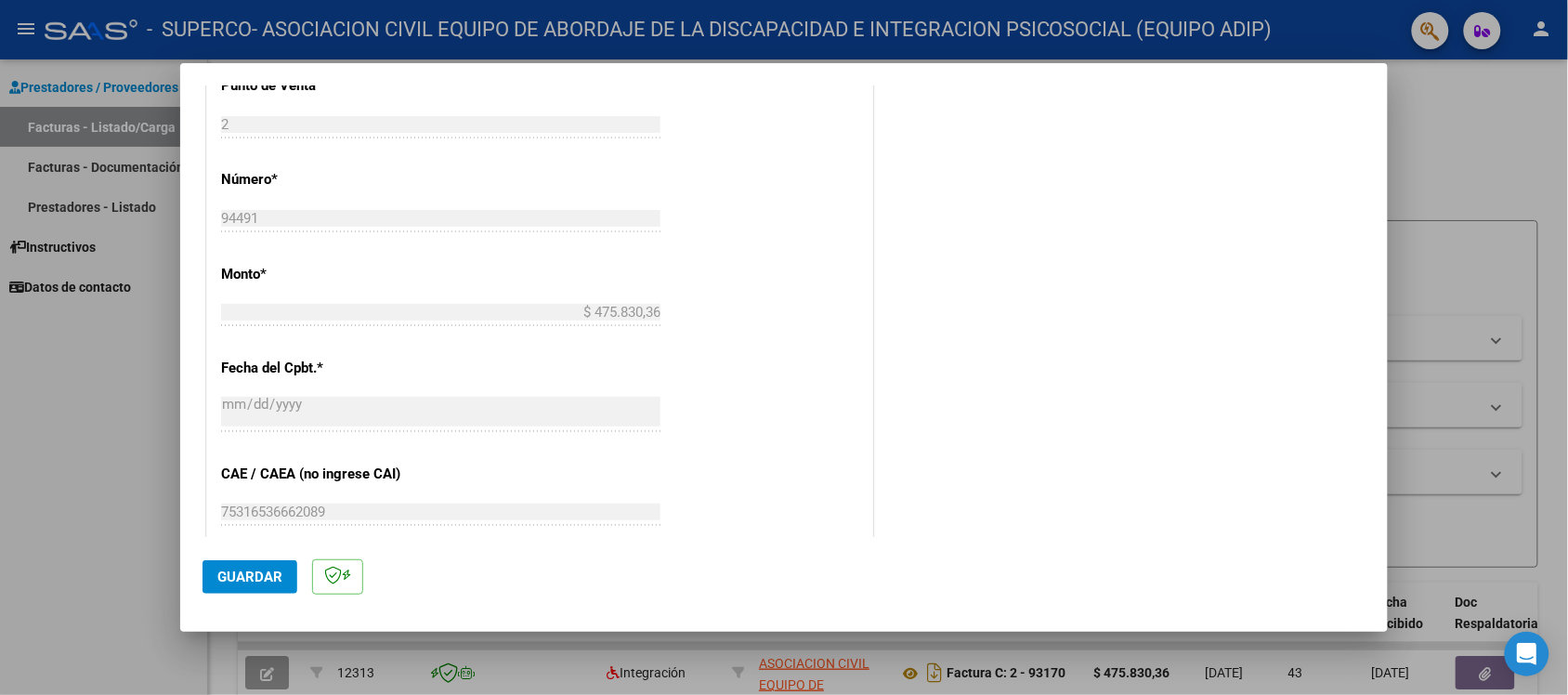
scroll to position [813, 0]
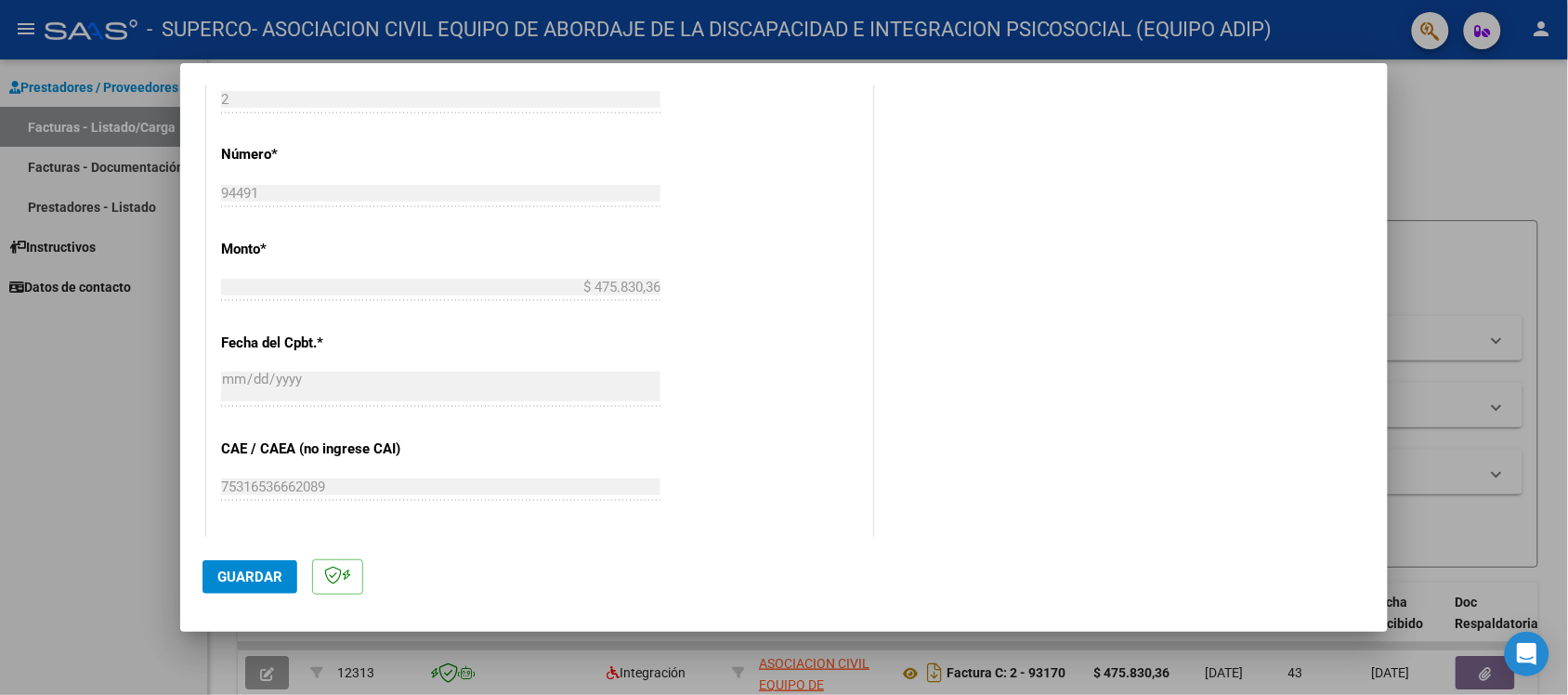
type input "202507"
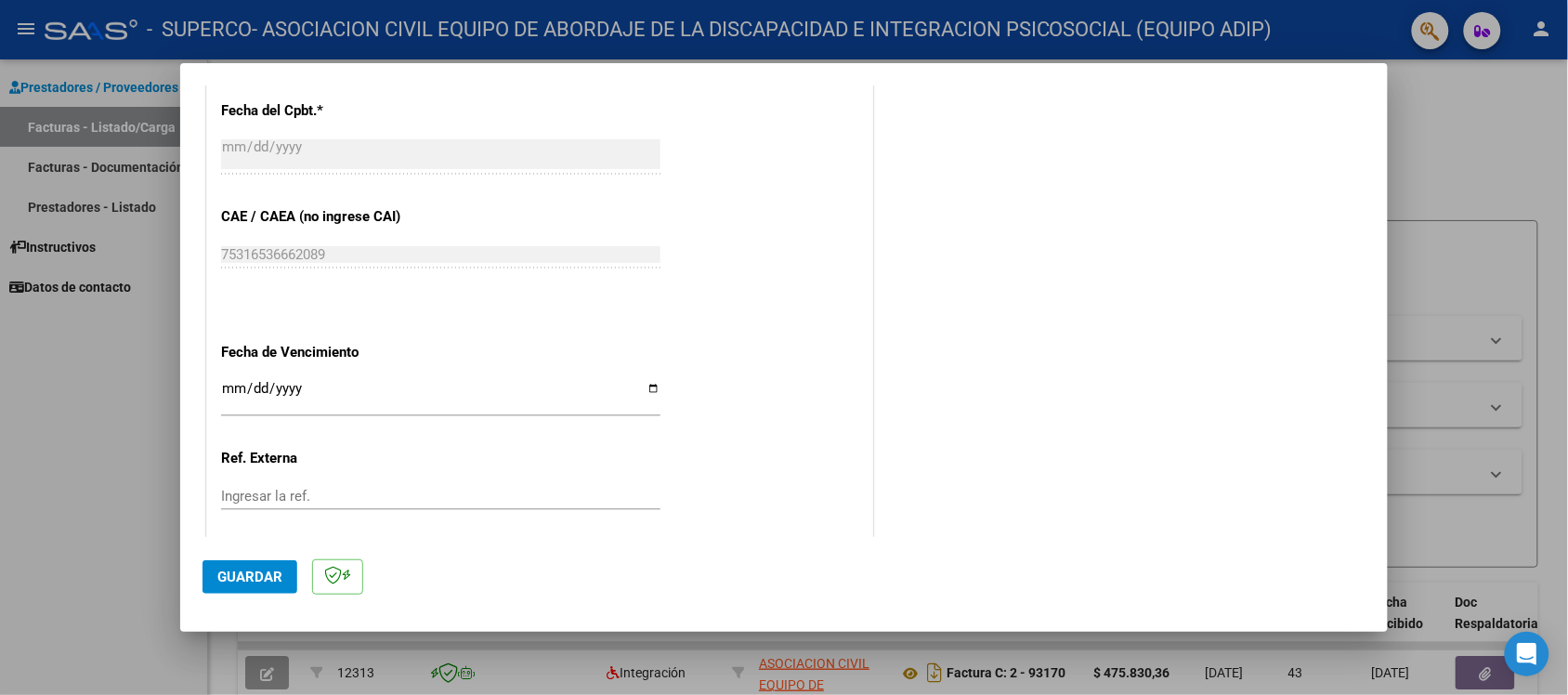
scroll to position [1150, 0]
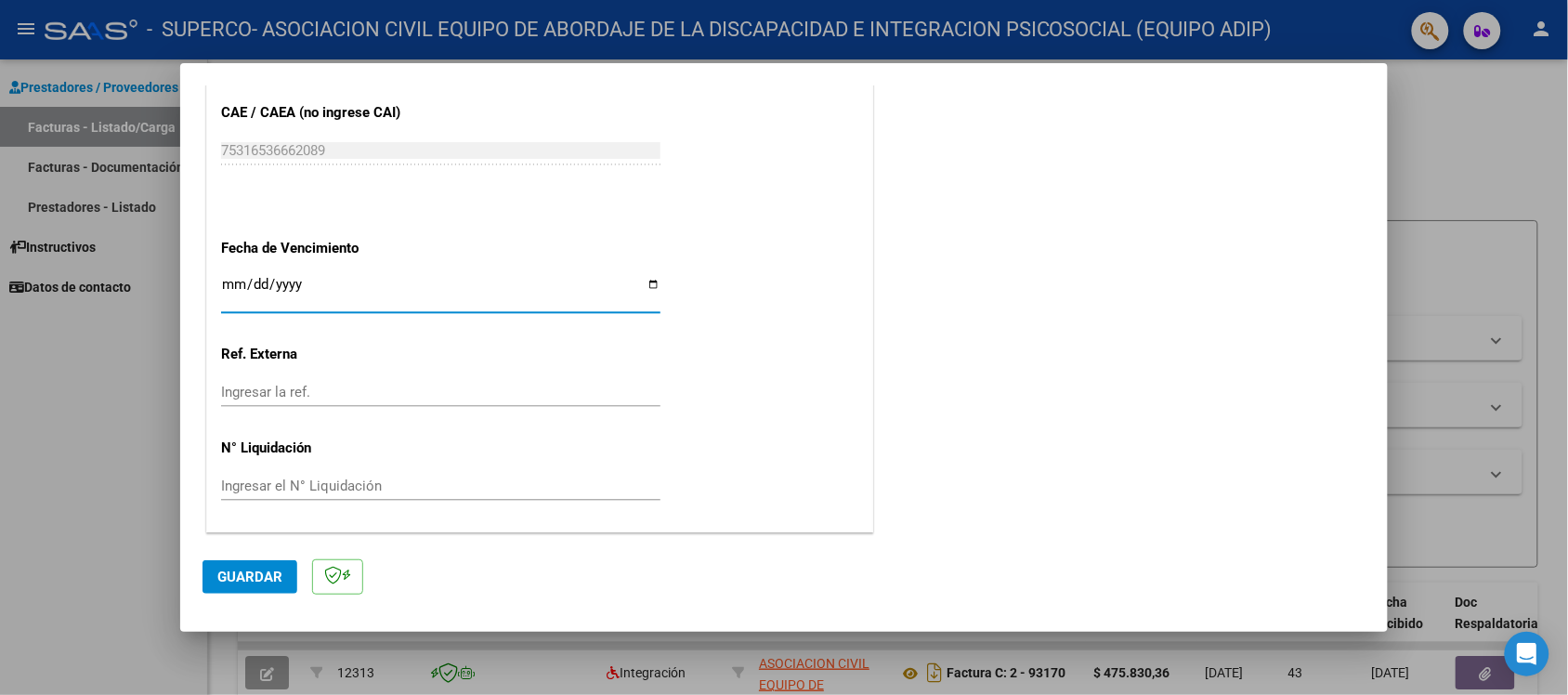
click at [226, 289] on input "Ingresar la fecha" at bounding box center [440, 292] width 439 height 30
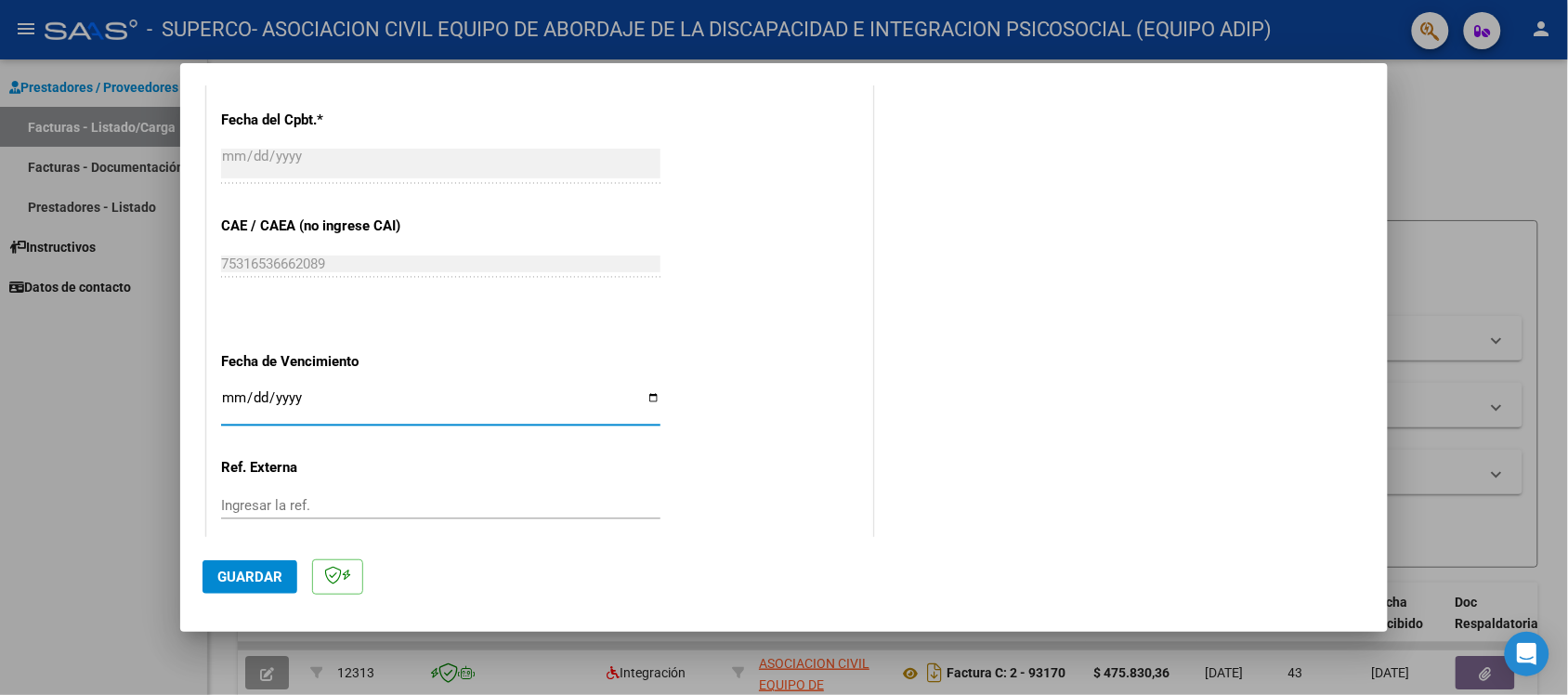
scroll to position [1033, 0]
click at [644, 400] on input "Ingresar la fecha" at bounding box center [440, 406] width 439 height 30
type input "[DATE]"
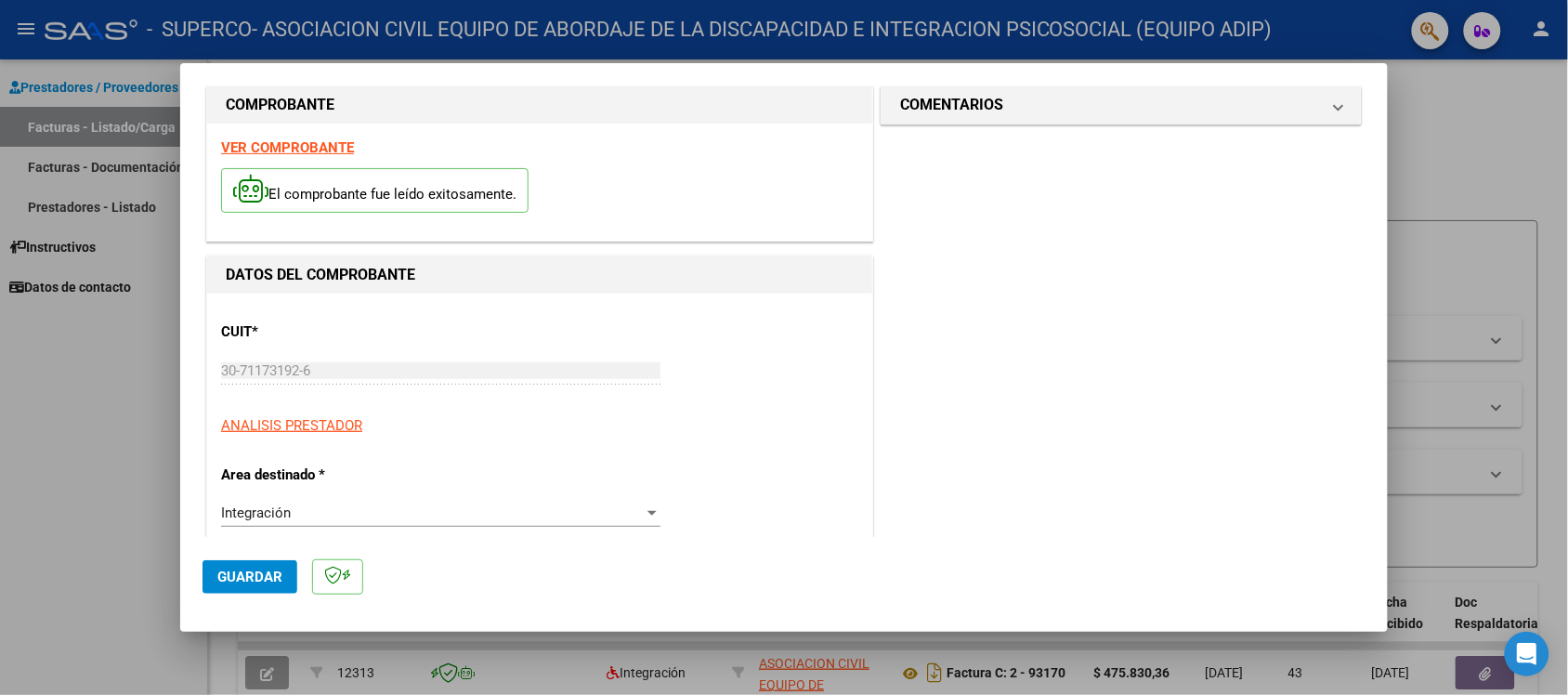
scroll to position [0, 0]
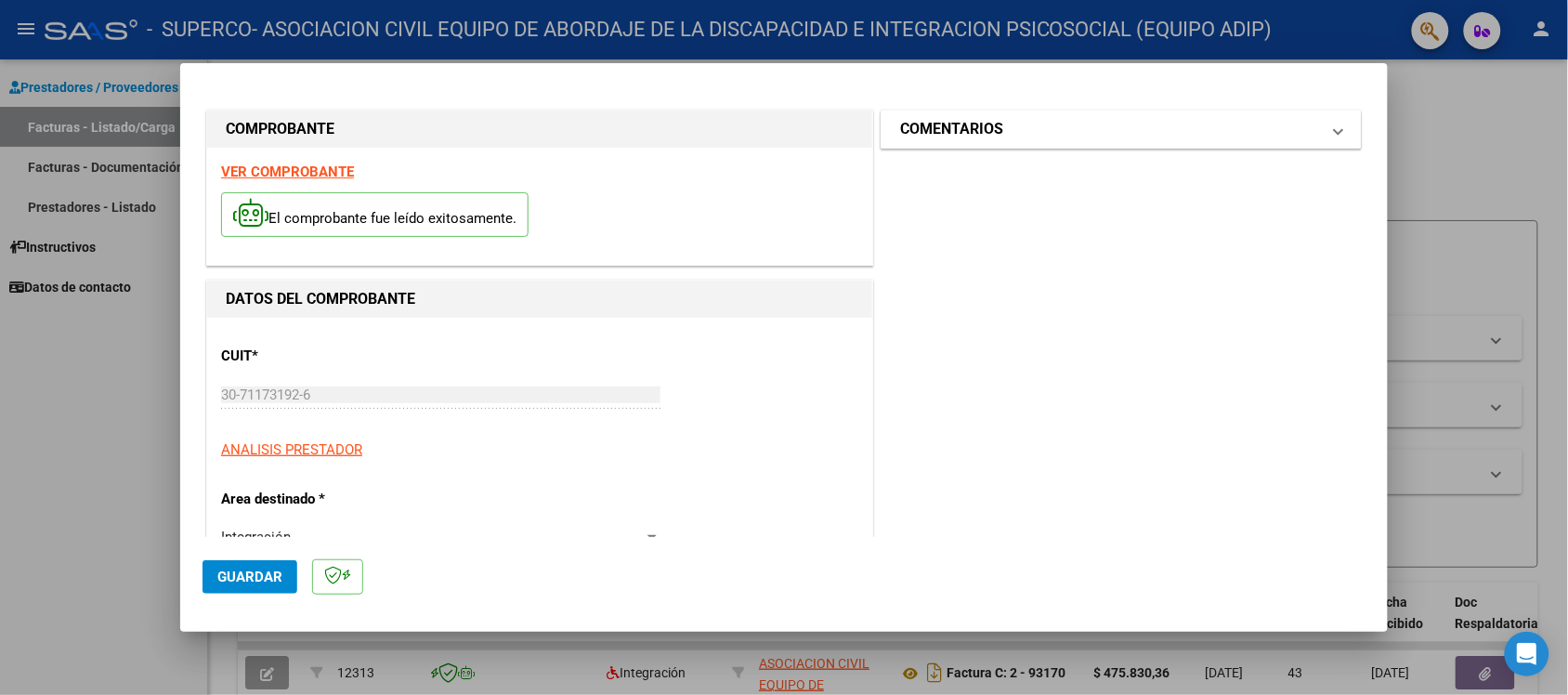
click at [1052, 139] on mat-panel-title "COMENTARIOS" at bounding box center [1110, 128] width 420 height 22
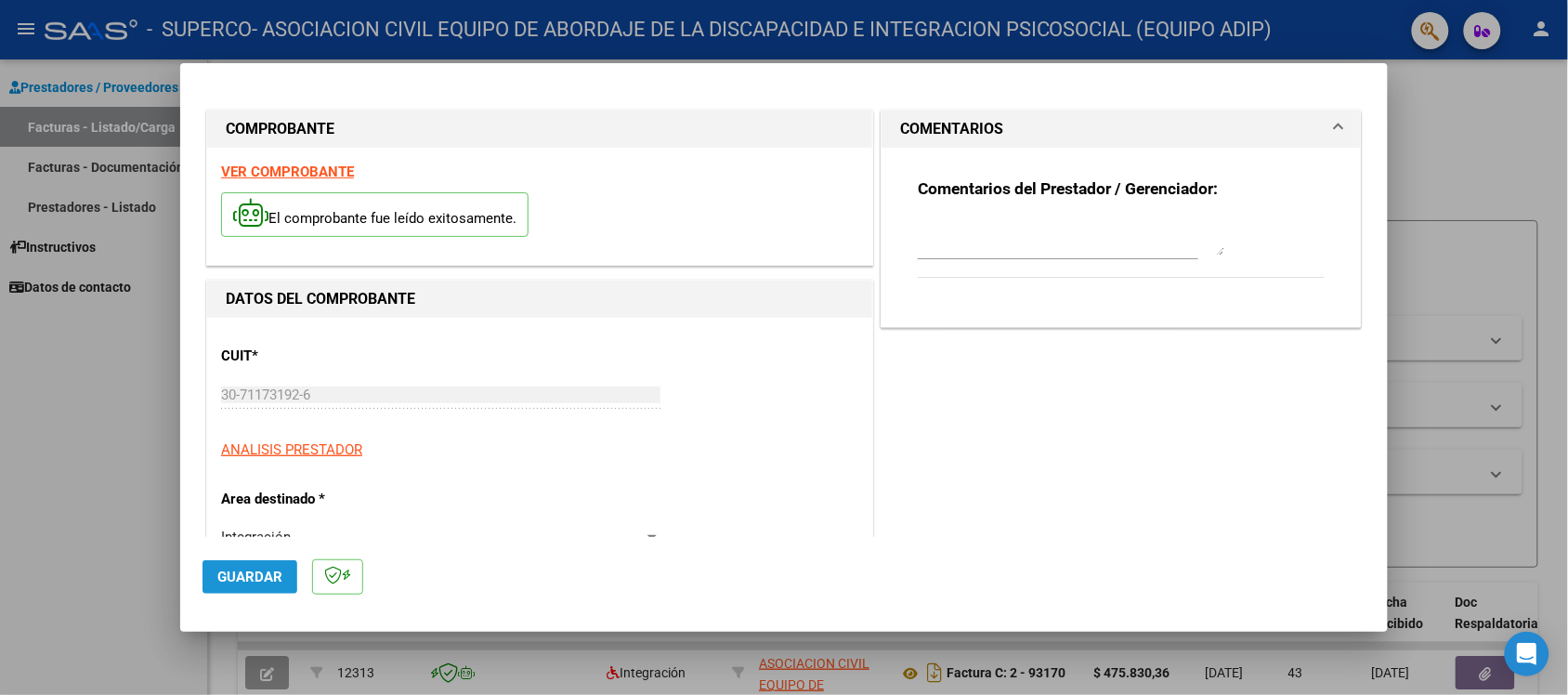
click at [234, 573] on span "Guardar" at bounding box center [250, 576] width 65 height 17
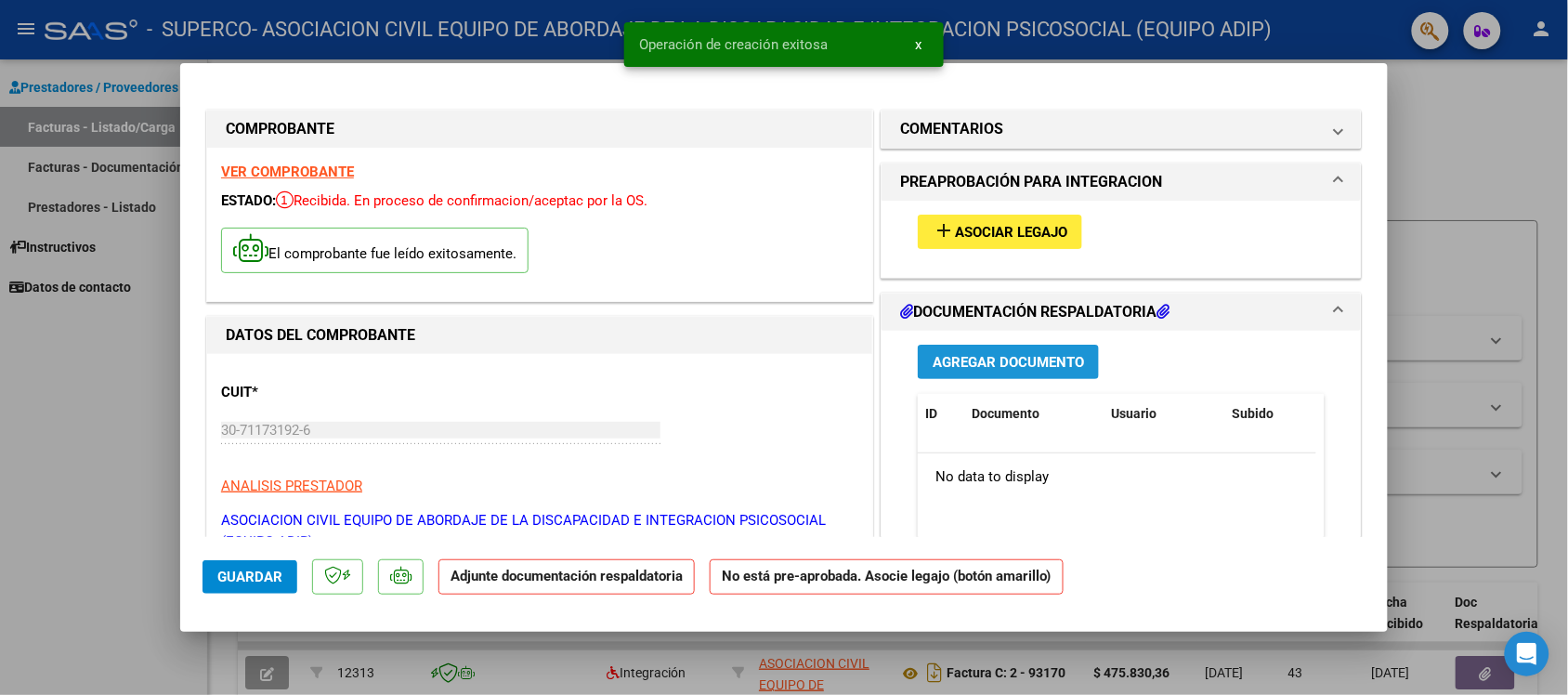
click at [1004, 360] on span "Agregar Documento" at bounding box center [1008, 362] width 152 height 17
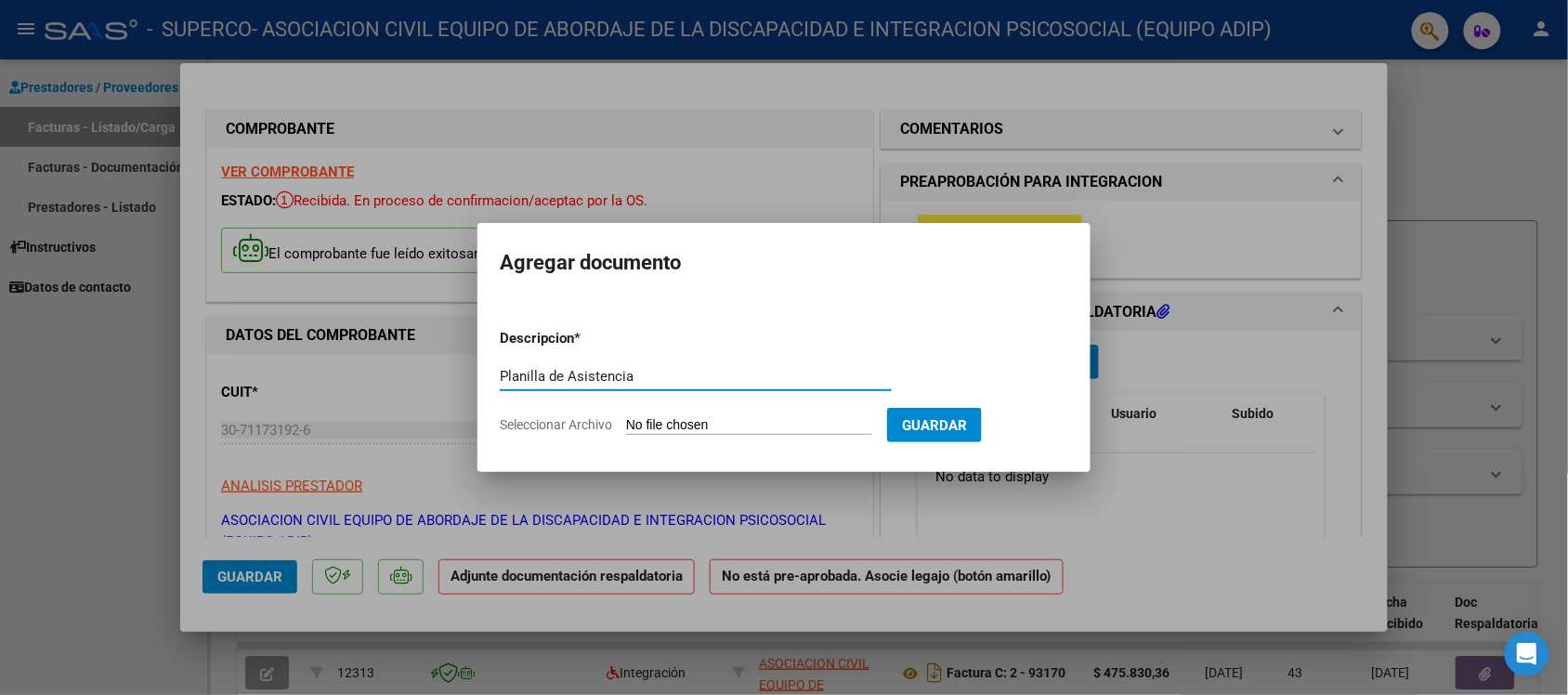
type input "Planilla de Asistencia"
click at [804, 426] on input "Seleccionar Archivo" at bounding box center [749, 426] width 246 height 17
type input "C:\fakepath\Planilla Julio. Felipe Jaimes.pdf"
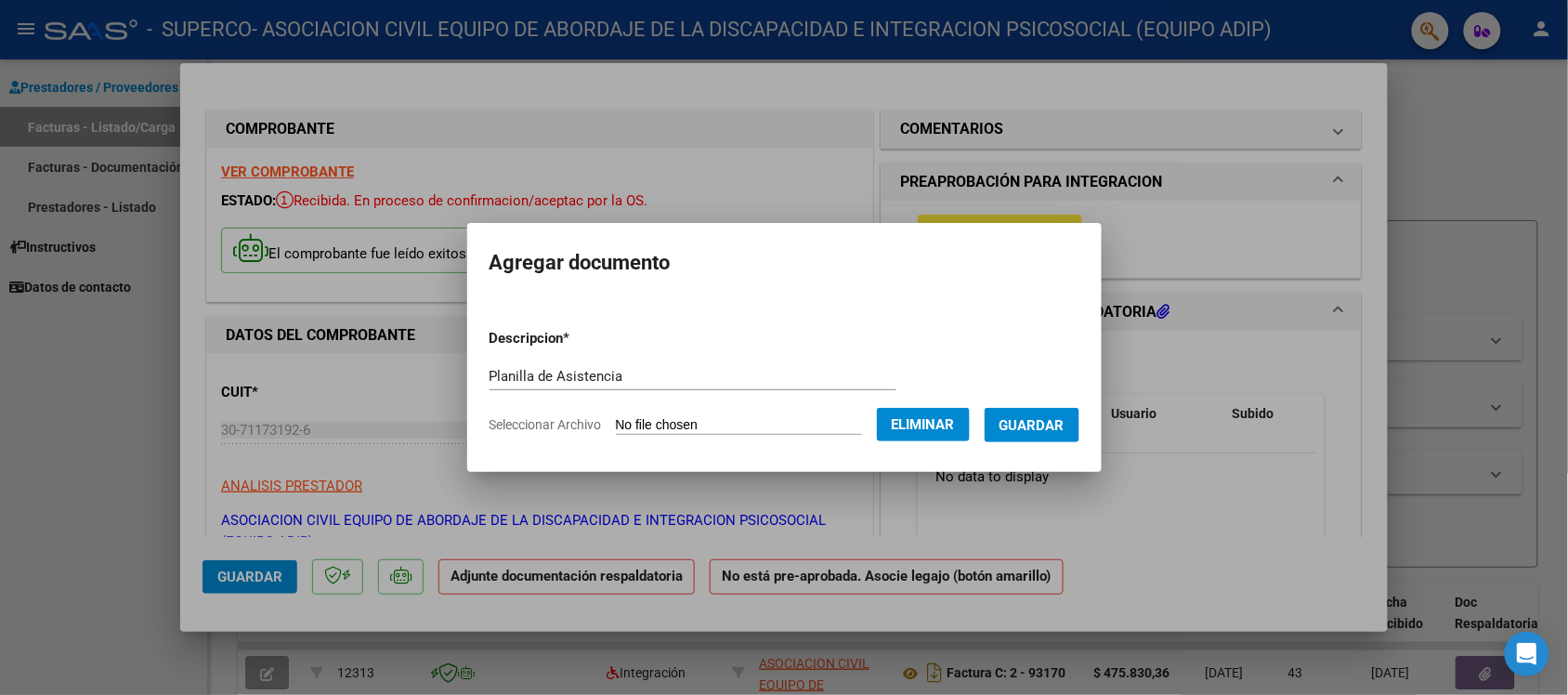
click at [1051, 428] on span "Guardar" at bounding box center [1031, 425] width 65 height 17
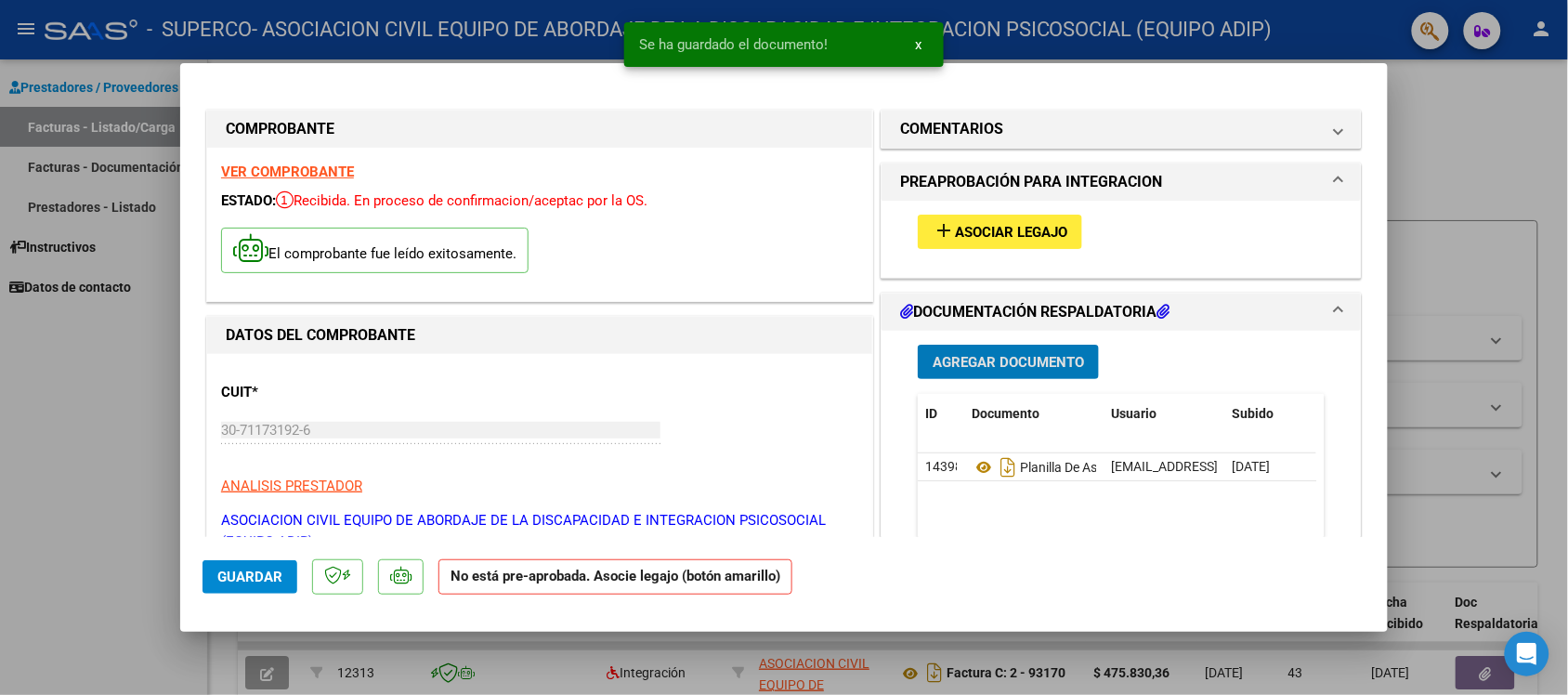
click at [1017, 239] on button "add Asociar Legajo" at bounding box center [999, 231] width 164 height 34
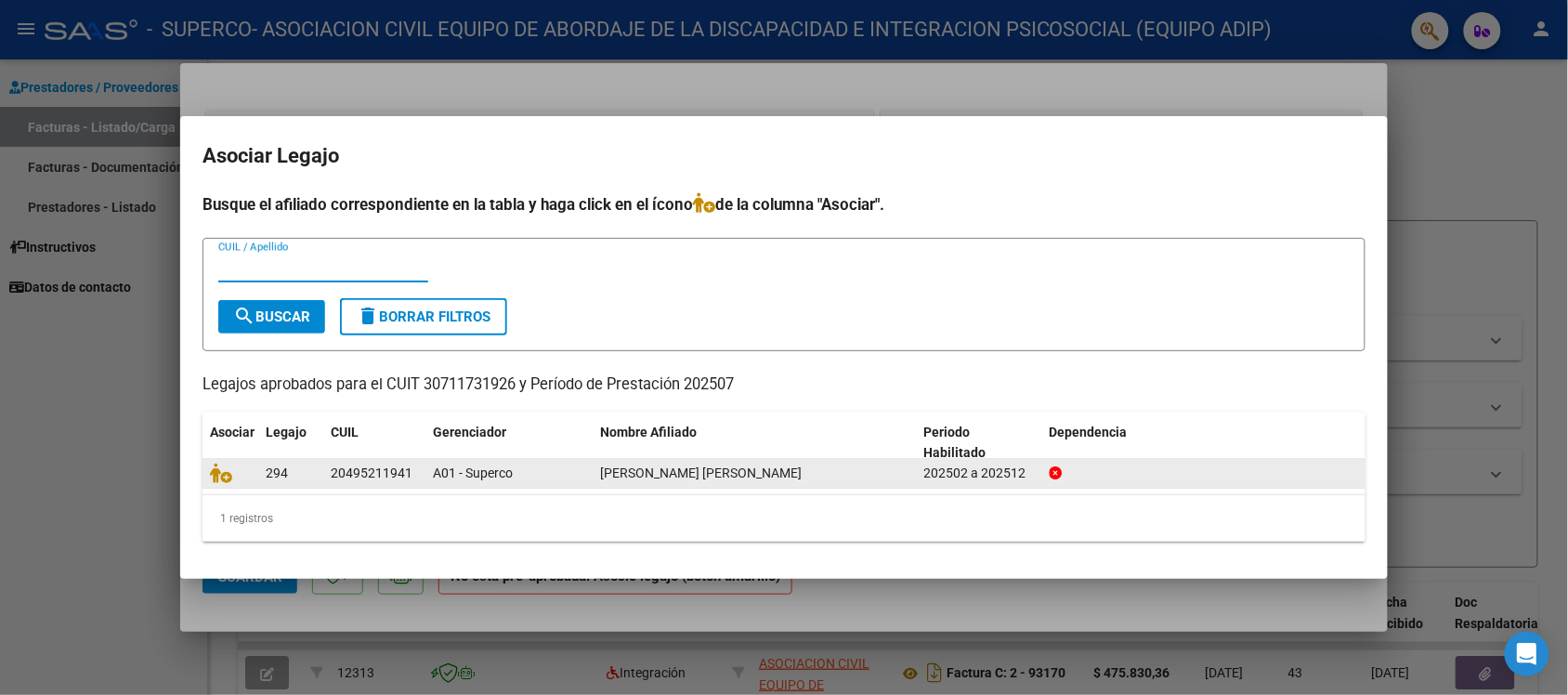
click at [432, 475] on datatable-body-cell "A01 - Superco" at bounding box center [509, 473] width 167 height 29
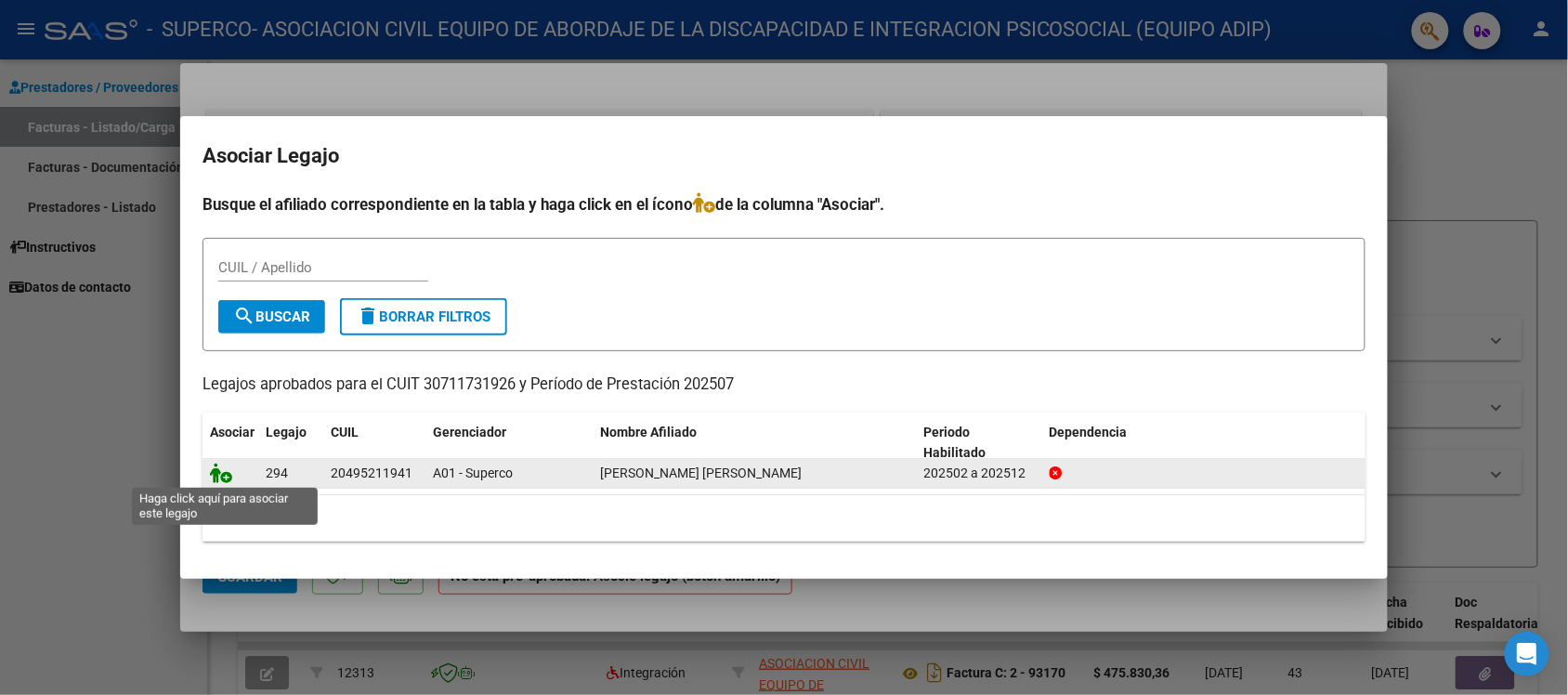
click at [221, 478] on icon at bounding box center [221, 472] width 22 height 20
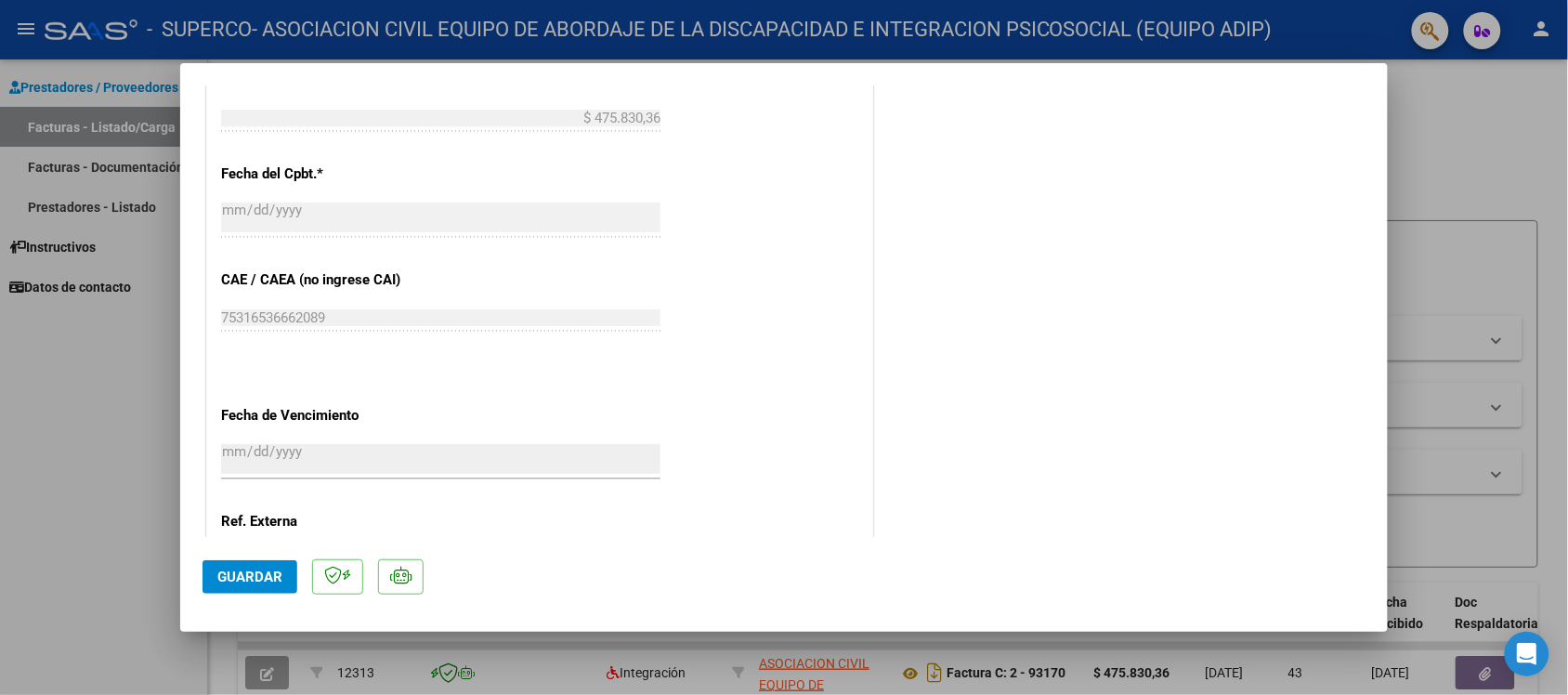
scroll to position [1233, 0]
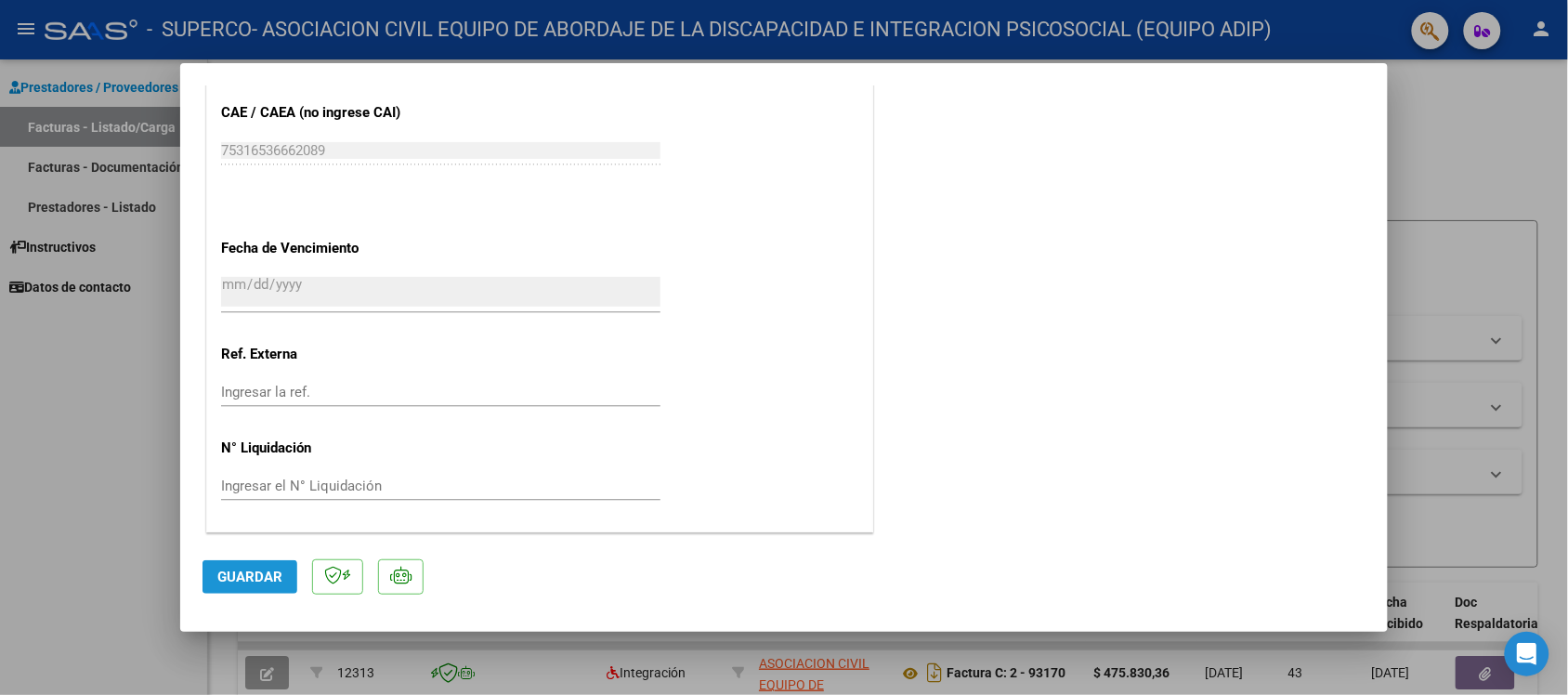
click at [237, 575] on span "Guardar" at bounding box center [250, 576] width 65 height 17
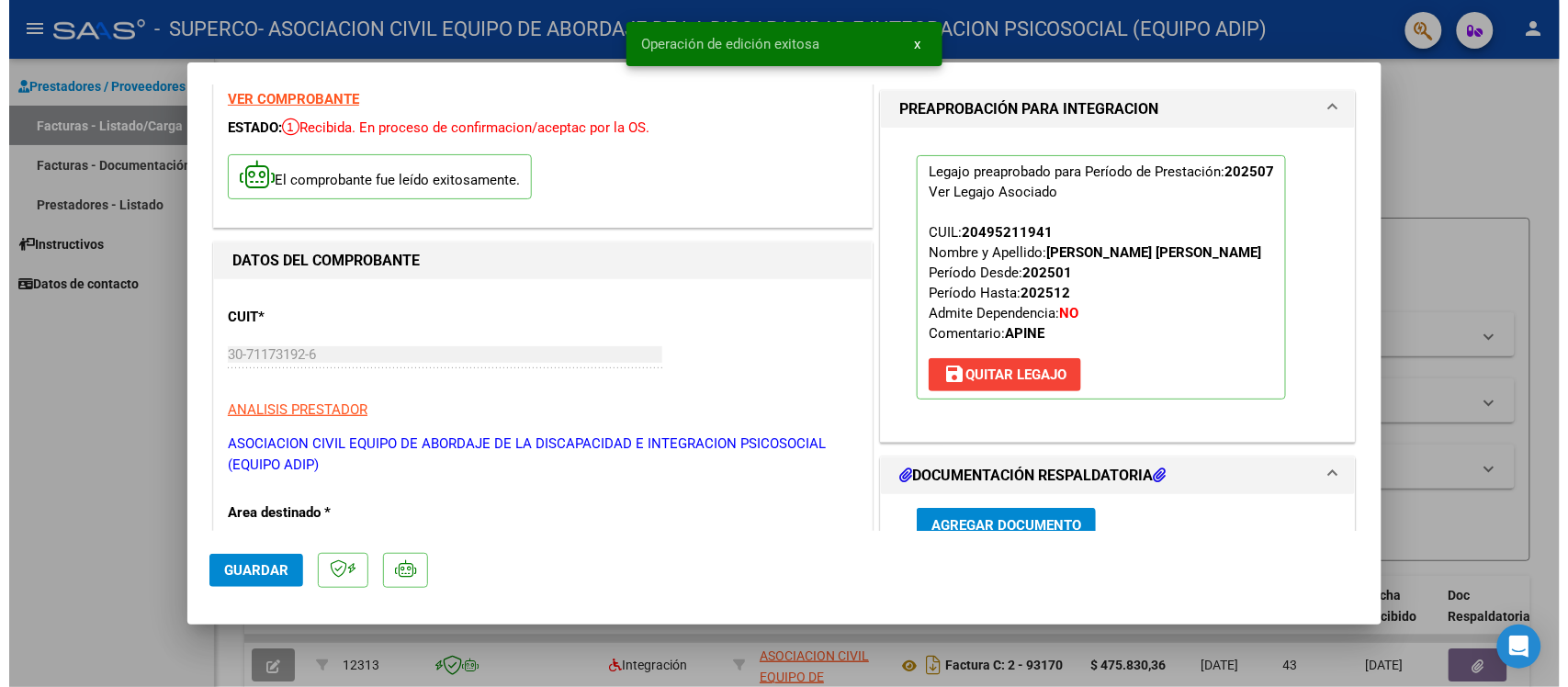
scroll to position [0, 0]
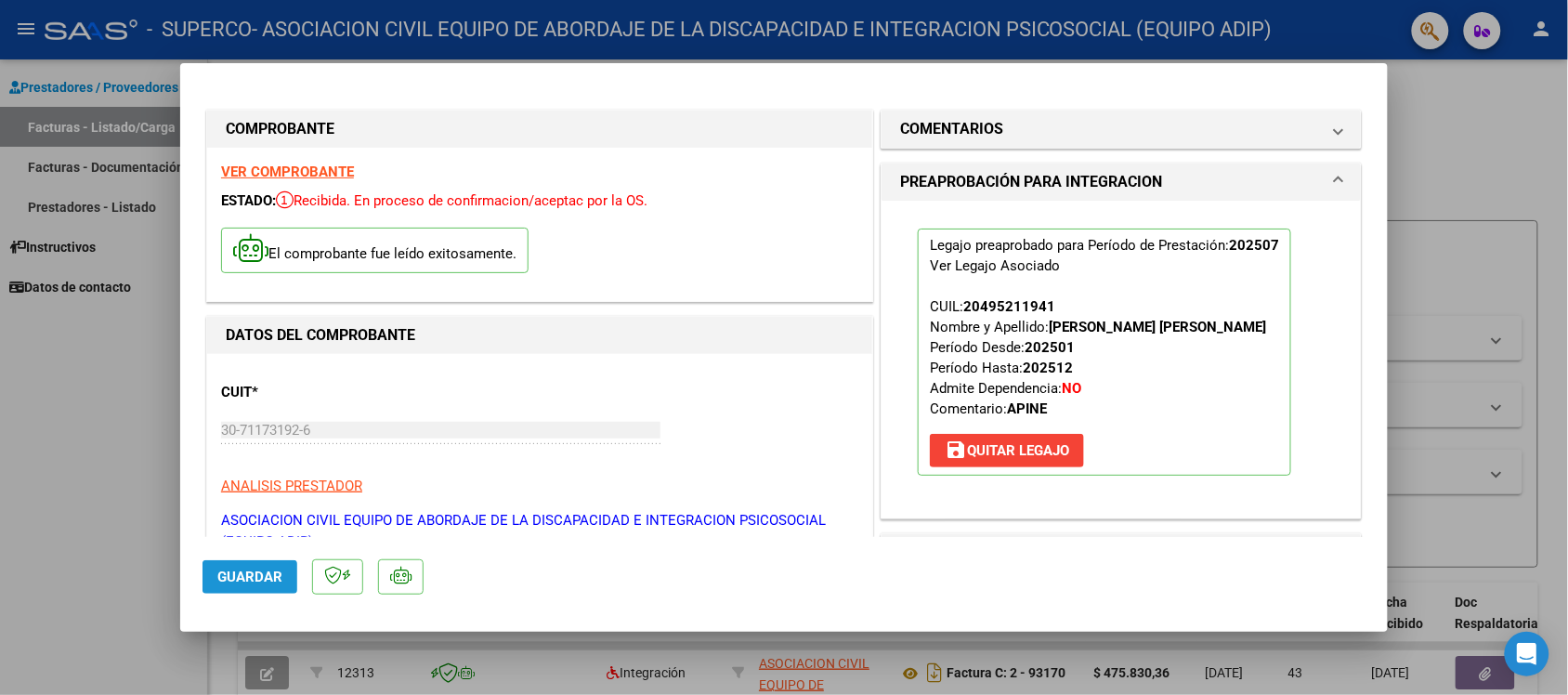
click at [261, 582] on span "Guardar" at bounding box center [250, 576] width 65 height 17
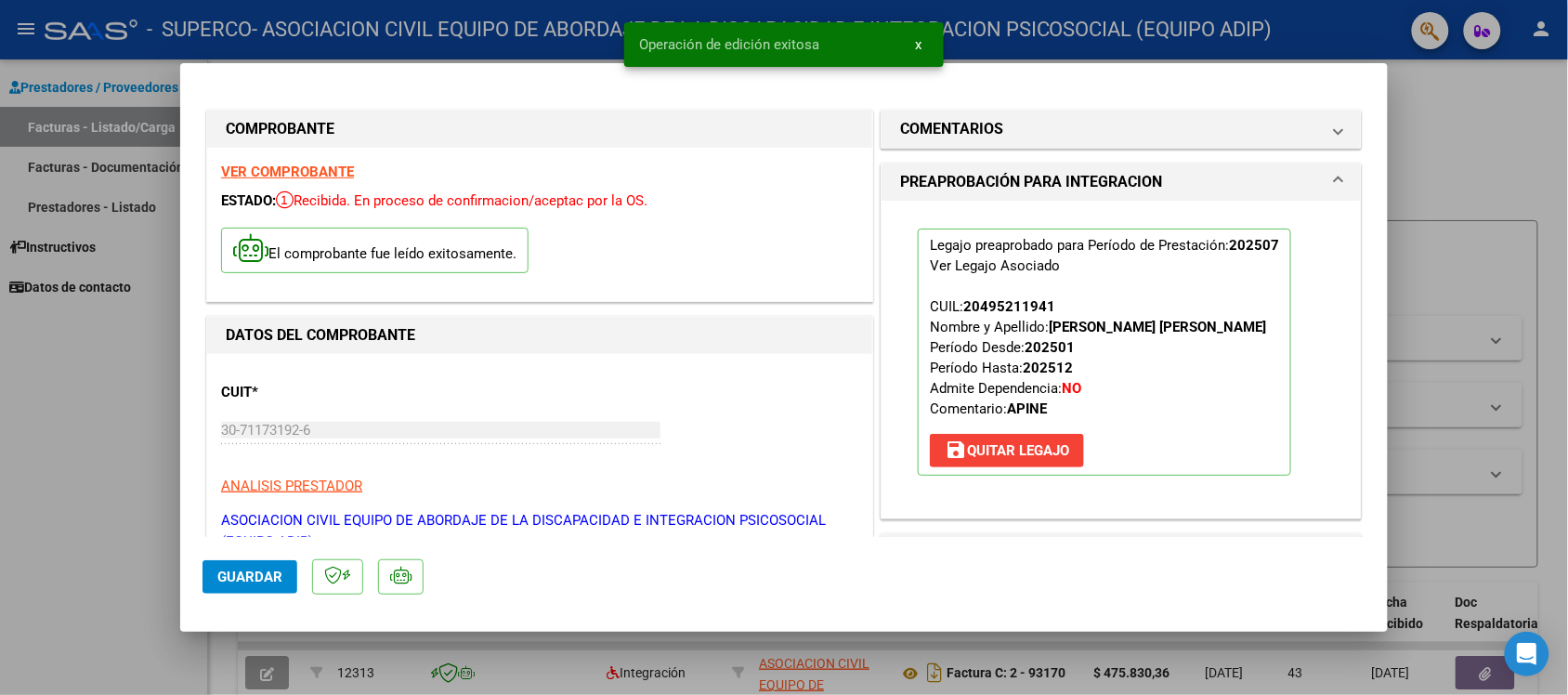
click at [918, 37] on span "x" at bounding box center [918, 44] width 7 height 17
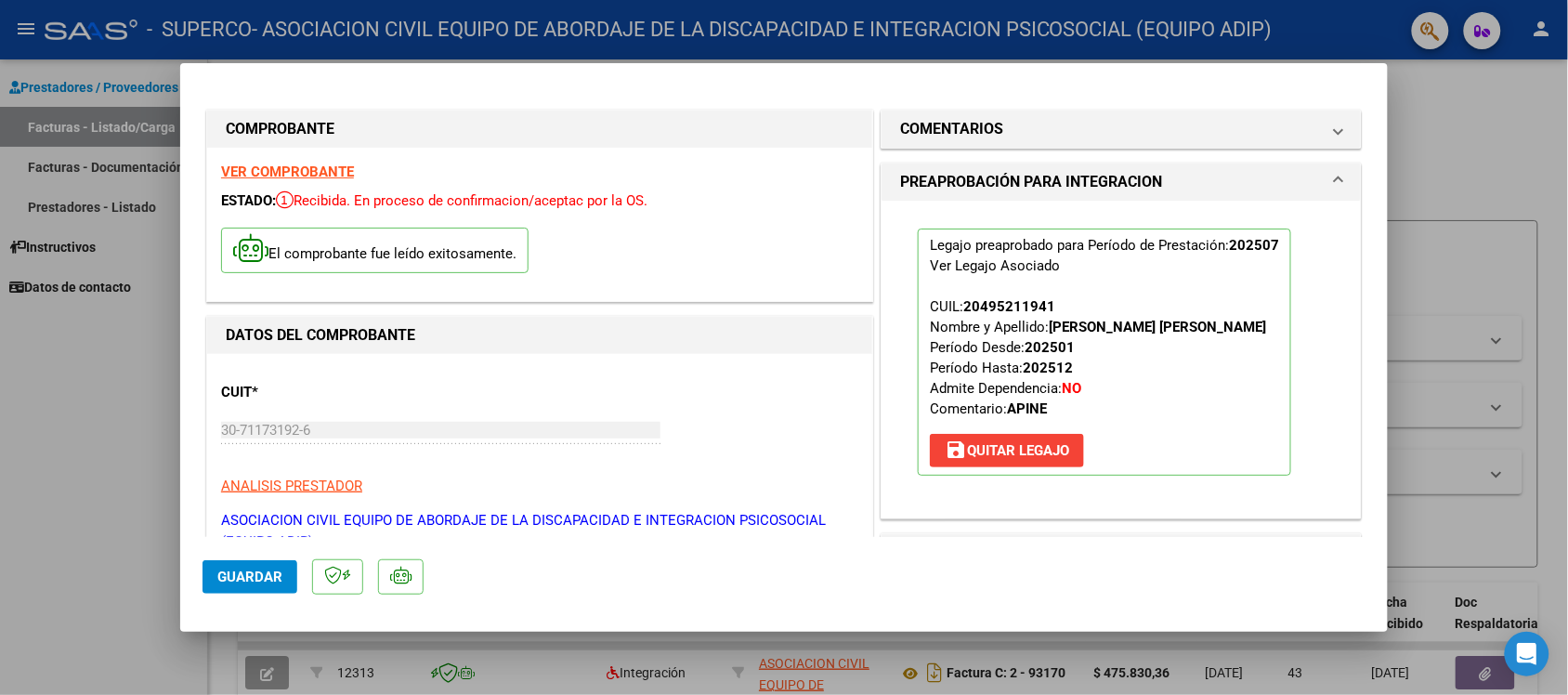
click at [74, 469] on div at bounding box center [784, 347] width 1568 height 695
type input "$ 0,00"
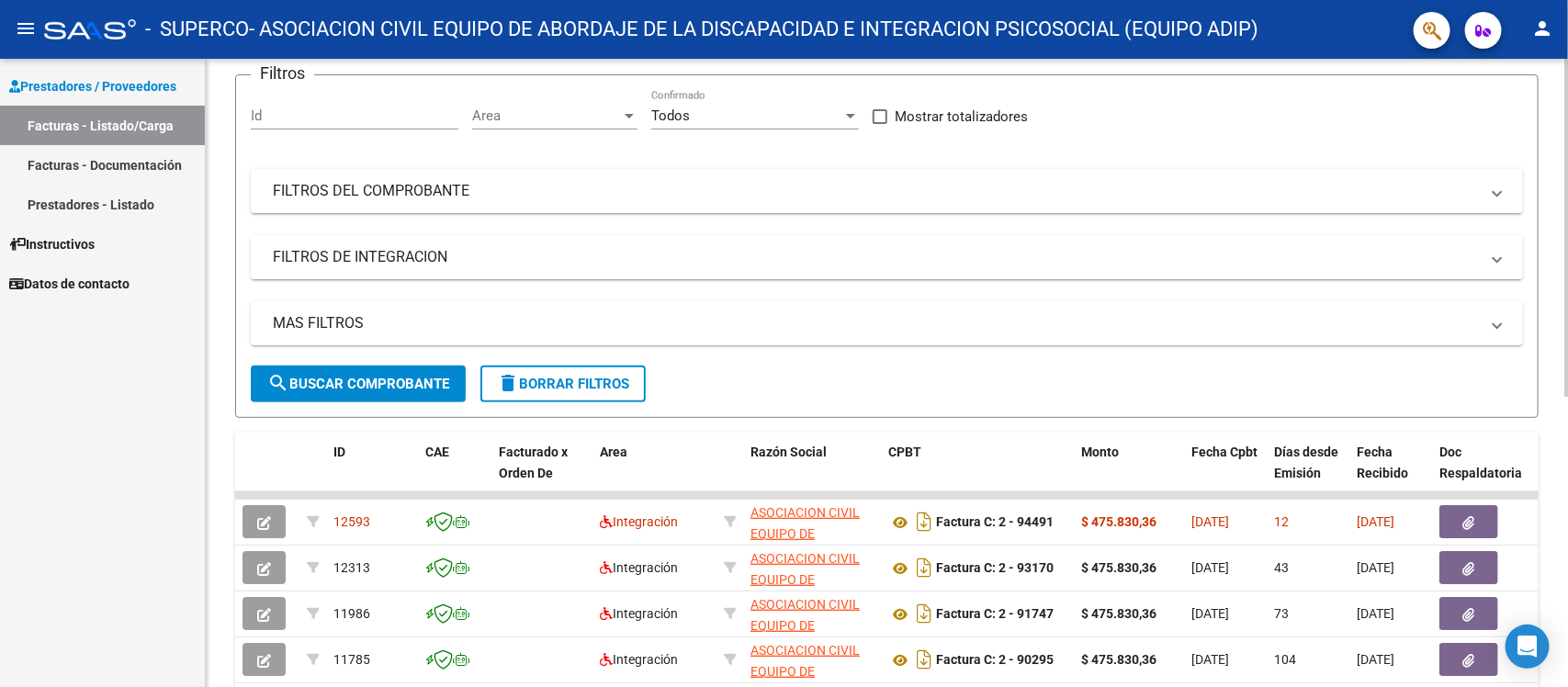
scroll to position [344, 0]
